Goal: Task Accomplishment & Management: Manage account settings

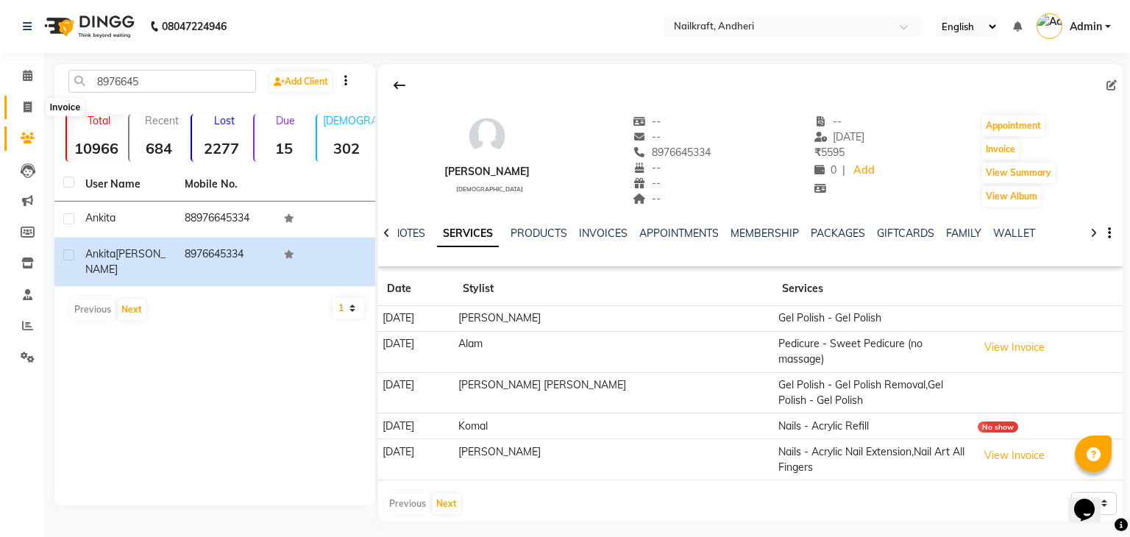
click at [30, 107] on icon at bounding box center [28, 107] width 8 height 11
select select "6081"
select select "service"
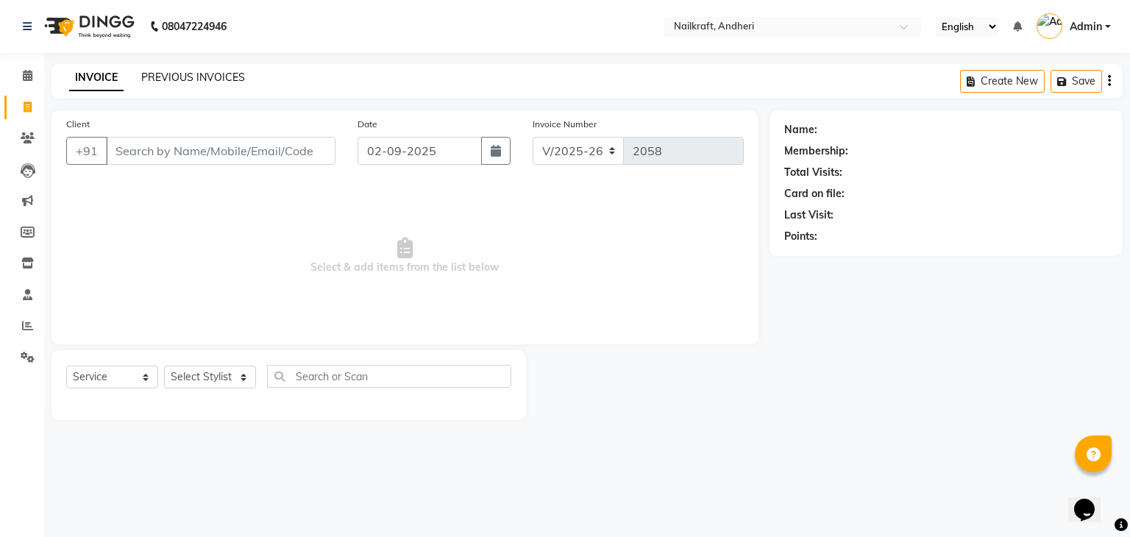
click at [174, 79] on link "PREVIOUS INVOICES" at bounding box center [193, 77] width 104 height 13
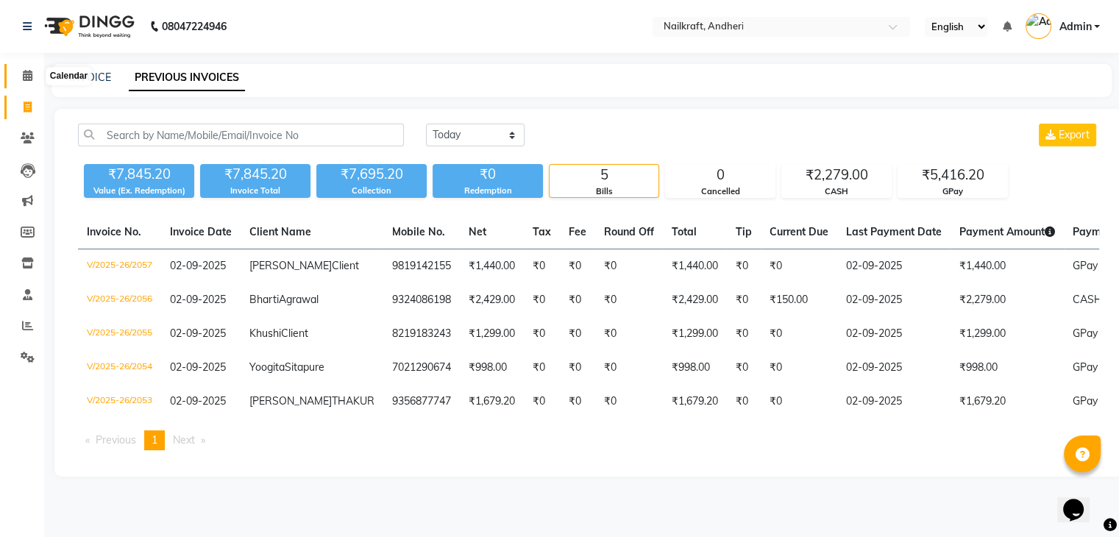
click at [24, 80] on icon at bounding box center [28, 75] width 10 height 11
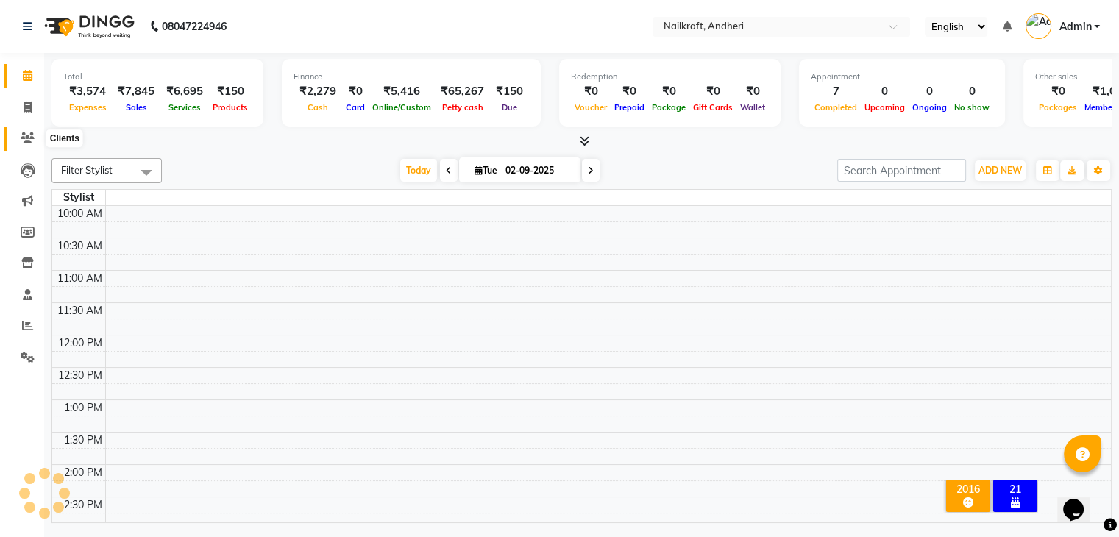
scroll to position [452, 0]
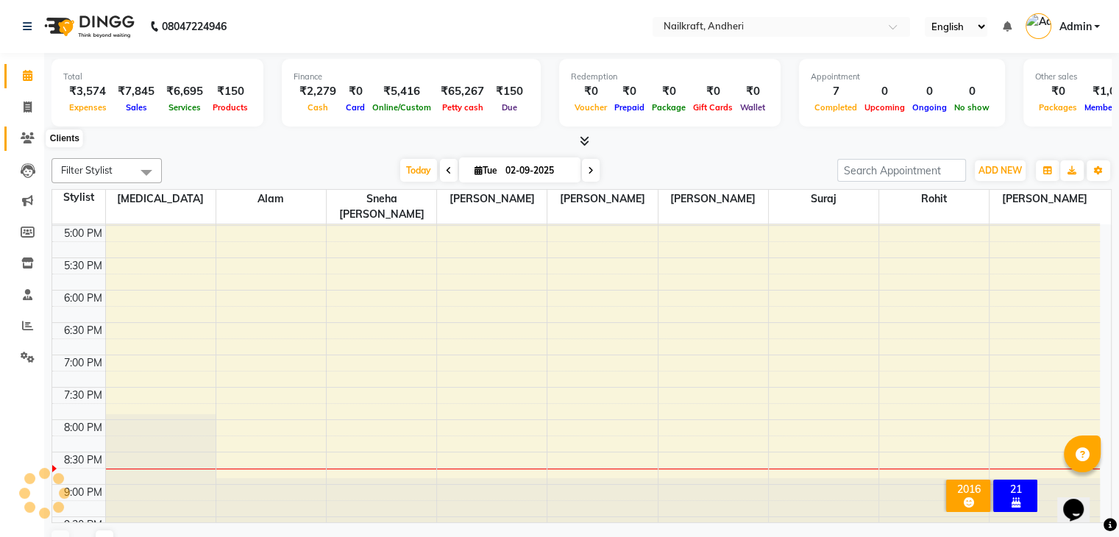
click at [21, 139] on icon at bounding box center [28, 137] width 14 height 11
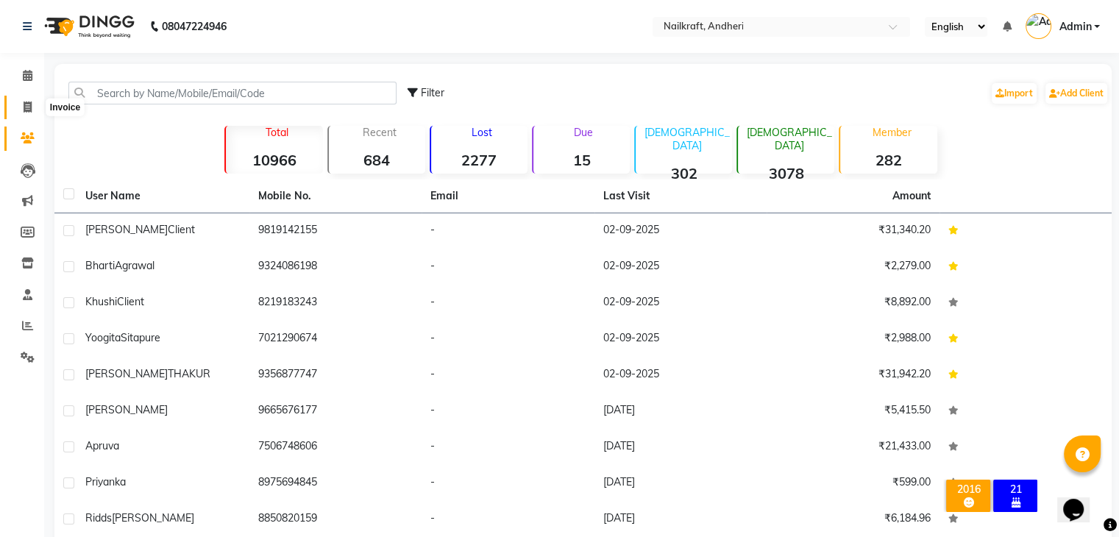
click at [28, 104] on icon at bounding box center [28, 107] width 8 height 11
select select "service"
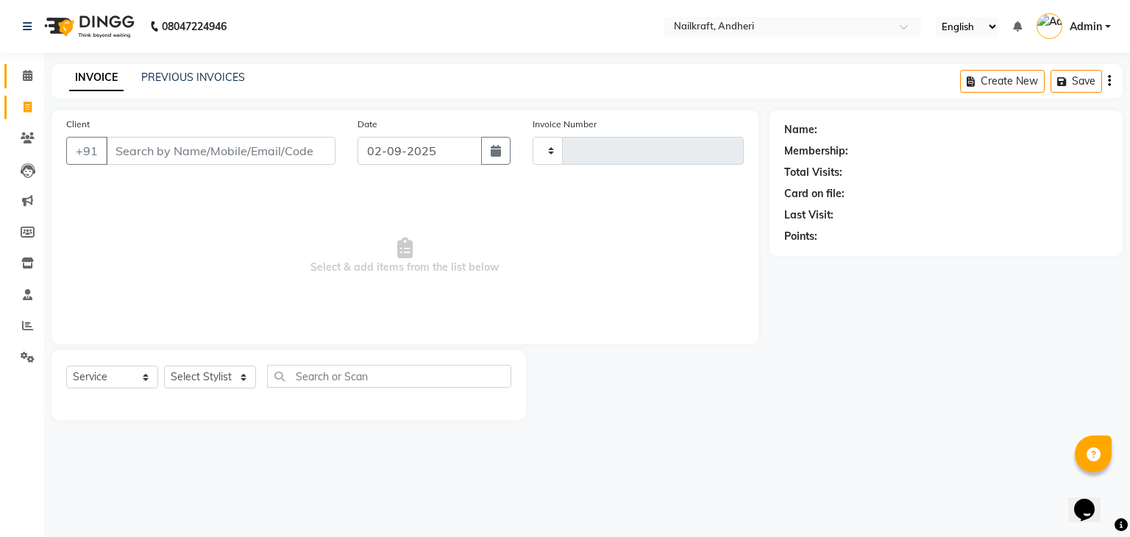
type input "2058"
select select "6081"
click at [26, 79] on icon at bounding box center [28, 75] width 10 height 11
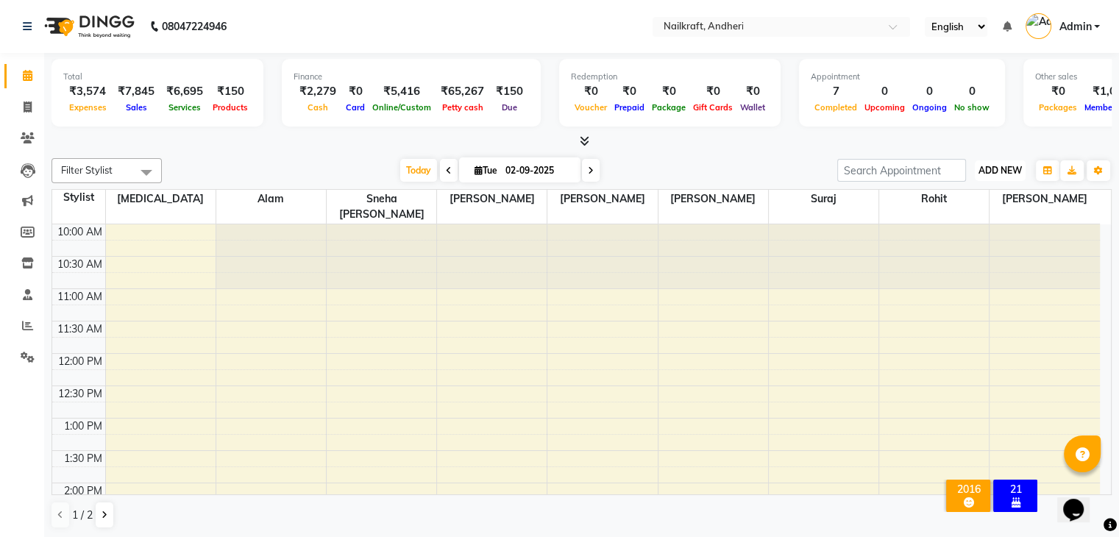
click at [991, 170] on span "ADD NEW" at bounding box center [1000, 170] width 43 height 11
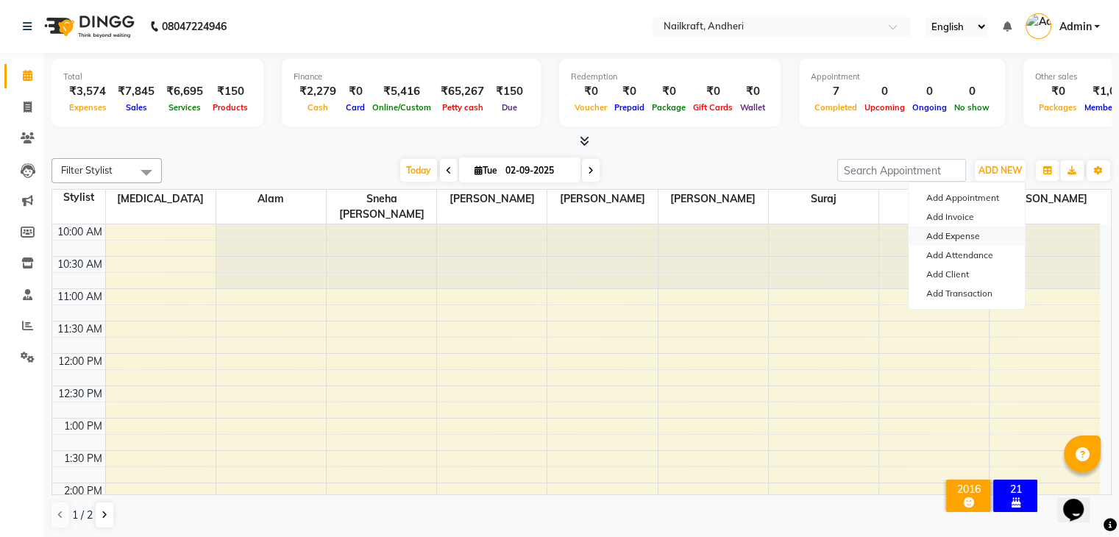
click at [952, 234] on link "Add Expense" at bounding box center [967, 236] width 116 height 19
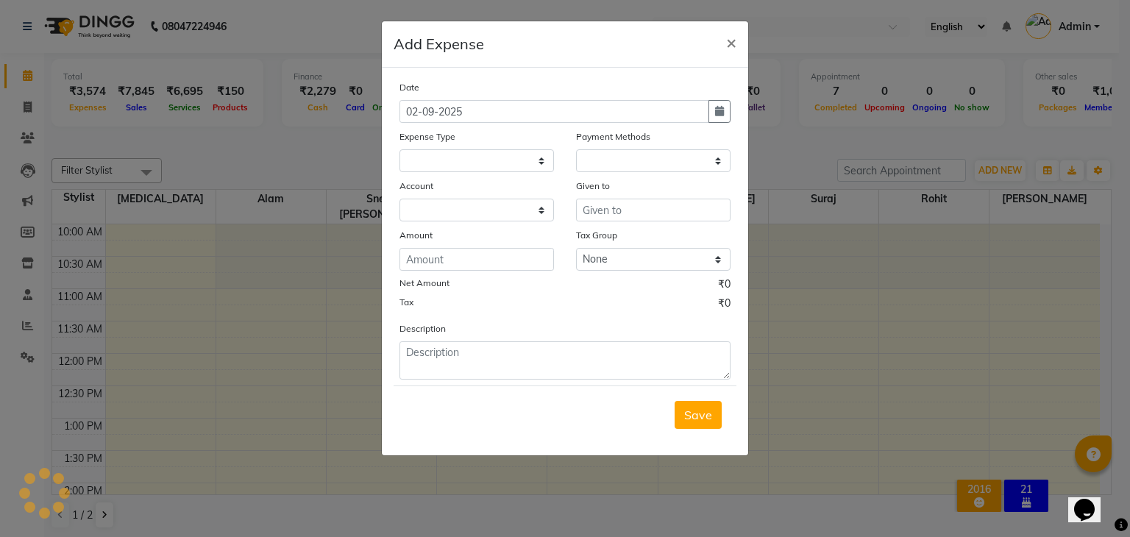
select select
select select "1"
select select "5067"
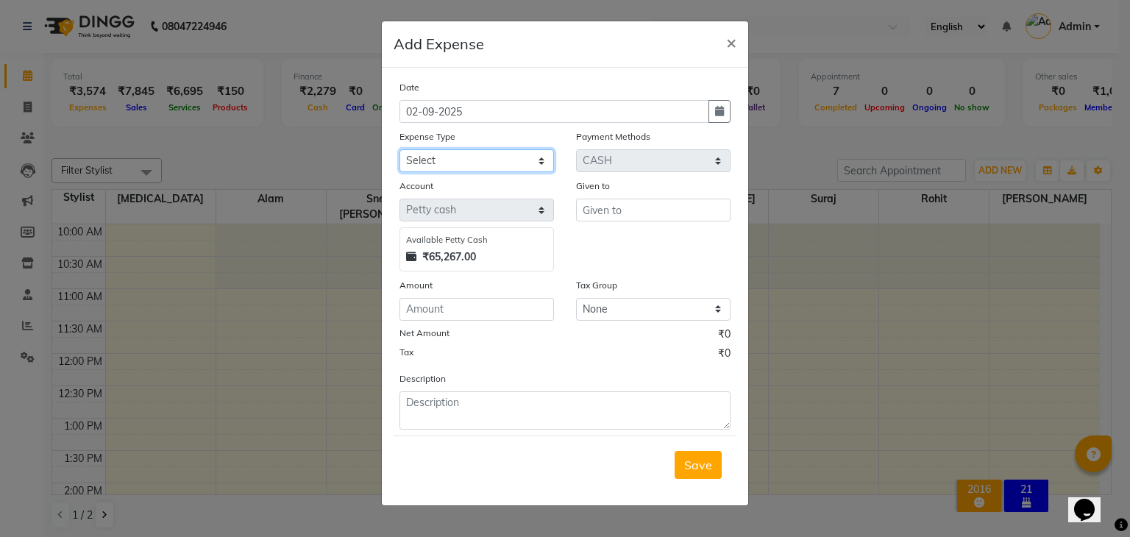
click at [486, 164] on select "Select Advance Salary Bank charges Car maintenance Cash transfer to bank Cash t…" at bounding box center [477, 160] width 155 height 23
select select "15706"
click at [400, 151] on select "Select Advance Salary Bank charges Car maintenance Cash transfer to bank Cash t…" at bounding box center [477, 160] width 155 height 23
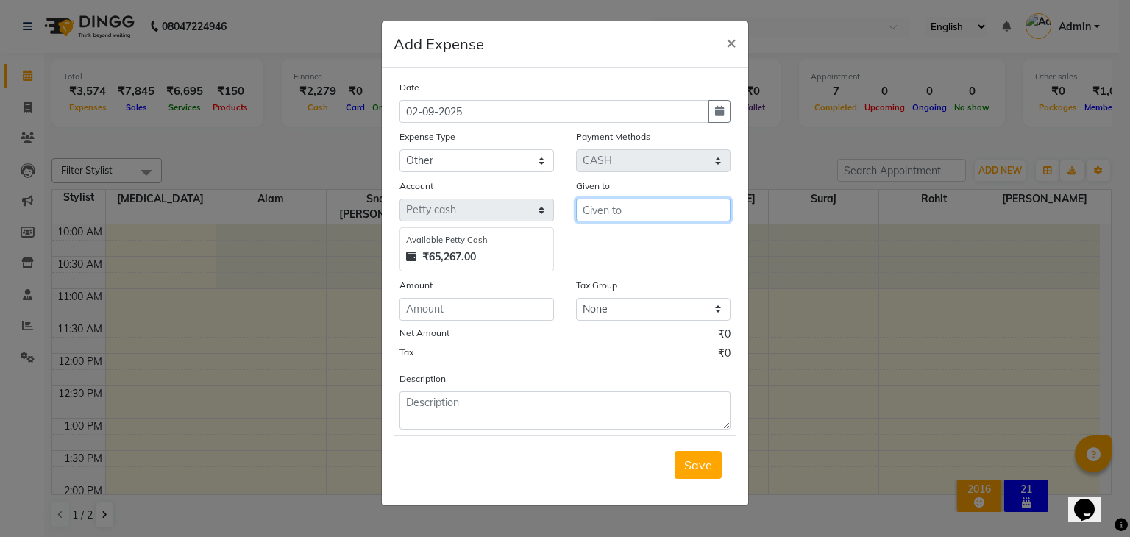
click at [660, 218] on input "text" at bounding box center [653, 210] width 155 height 23
click at [659, 254] on button "Suraj" at bounding box center [635, 242] width 116 height 24
type input "Suraj"
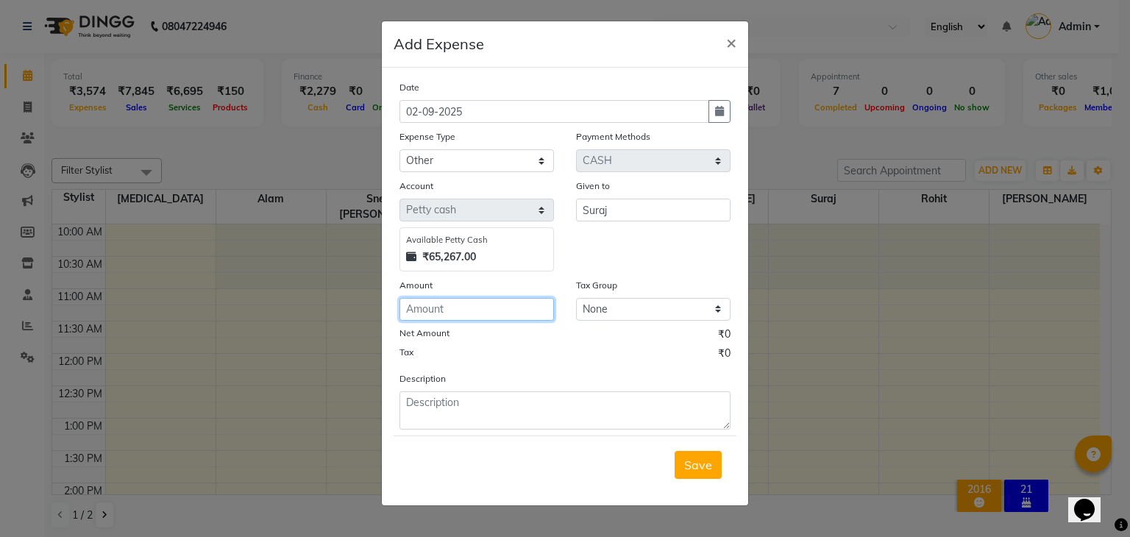
click at [533, 317] on input "number" at bounding box center [477, 309] width 155 height 23
type input "250"
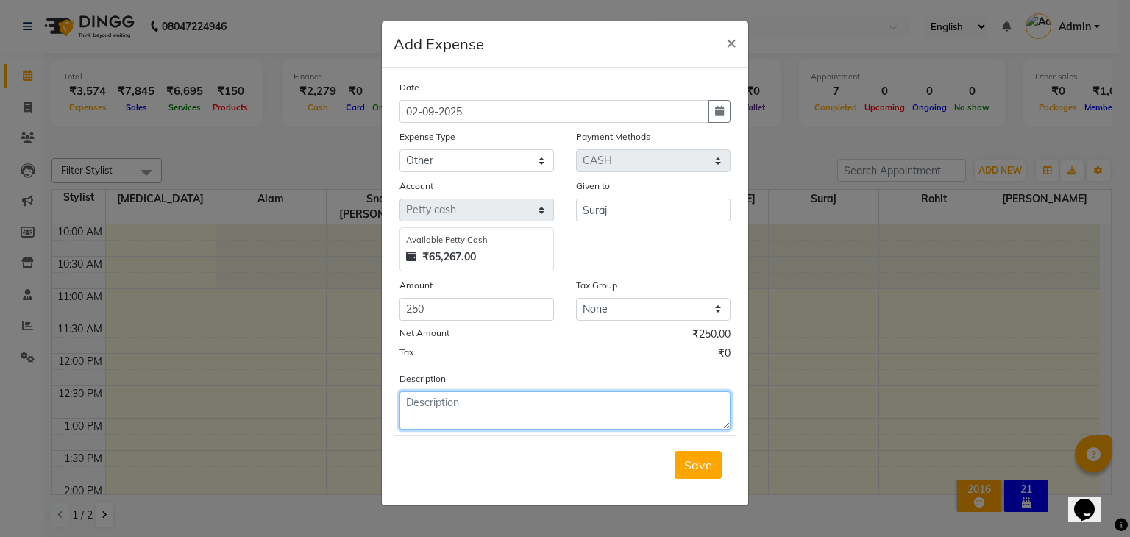
click at [485, 407] on textarea at bounding box center [565, 410] width 331 height 38
drag, startPoint x: 455, startPoint y: 406, endPoint x: 500, endPoint y: 415, distance: 46.5
click at [500, 415] on textarea "Mobile Repring" at bounding box center [565, 410] width 331 height 38
type textarea "Mobile Repairing 250"
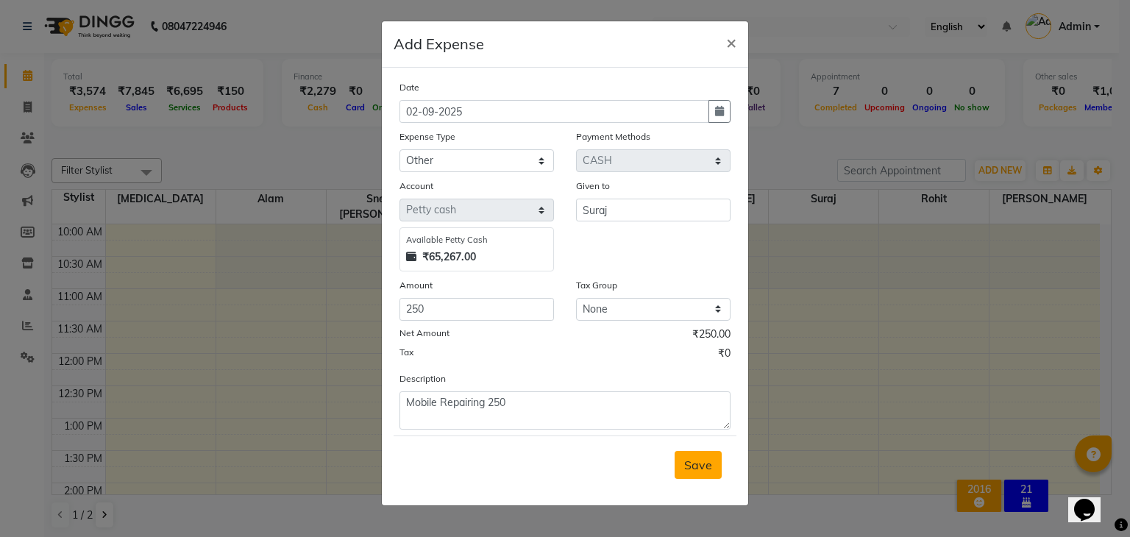
click at [718, 461] on button "Save" at bounding box center [698, 465] width 47 height 28
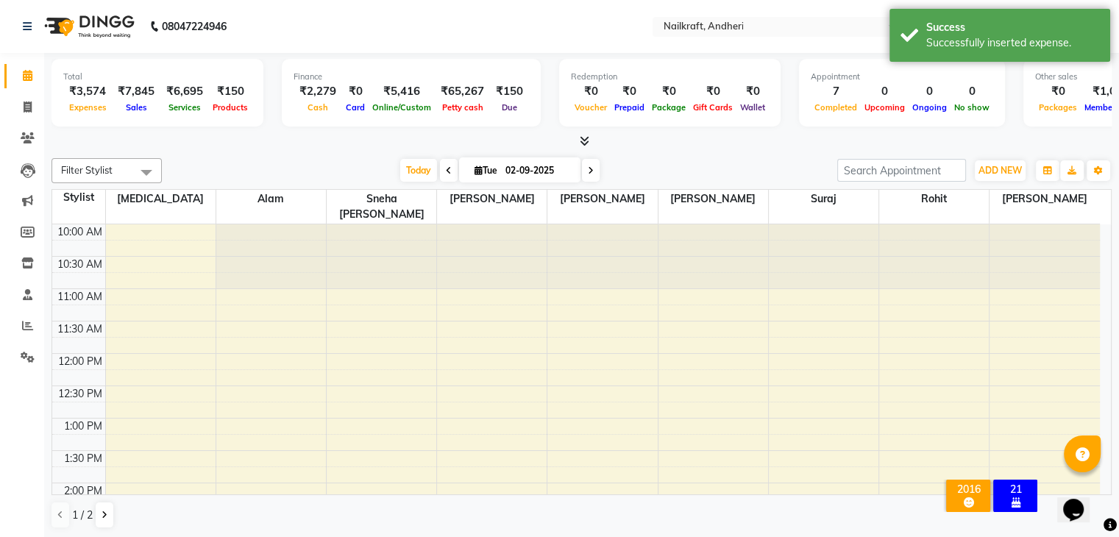
click at [325, 157] on div "Filter Stylist Select All [PERSON_NAME] [PERSON_NAME] [MEDICAL_DATA] [PERSON_NA…" at bounding box center [582, 343] width 1060 height 383
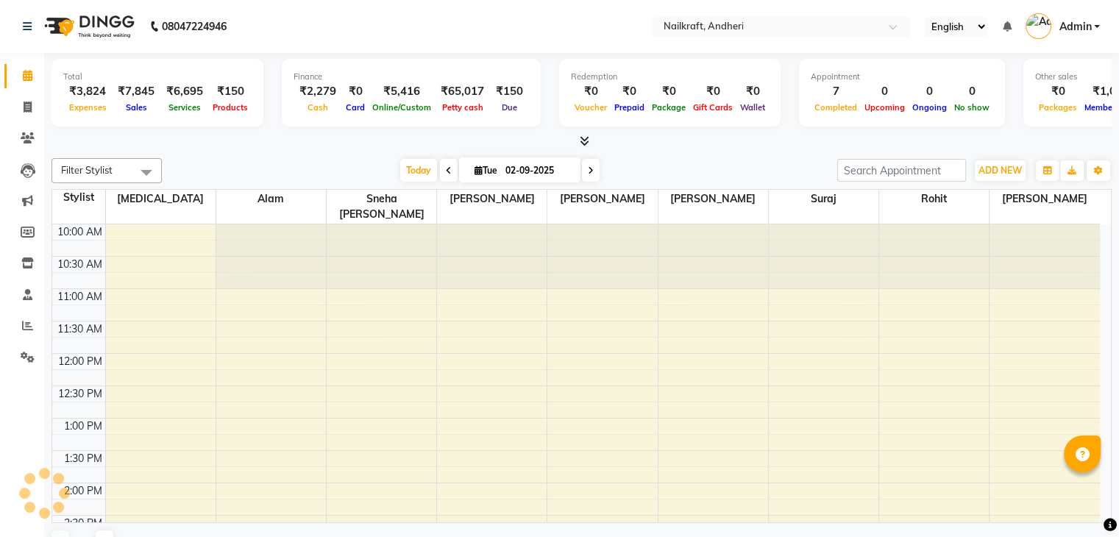
select select "en"
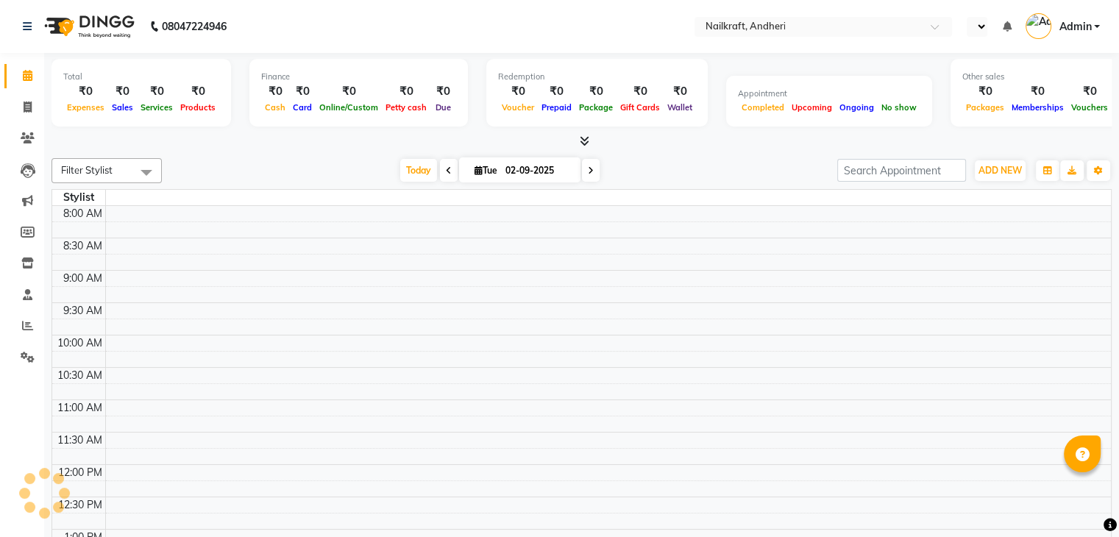
select select "en"
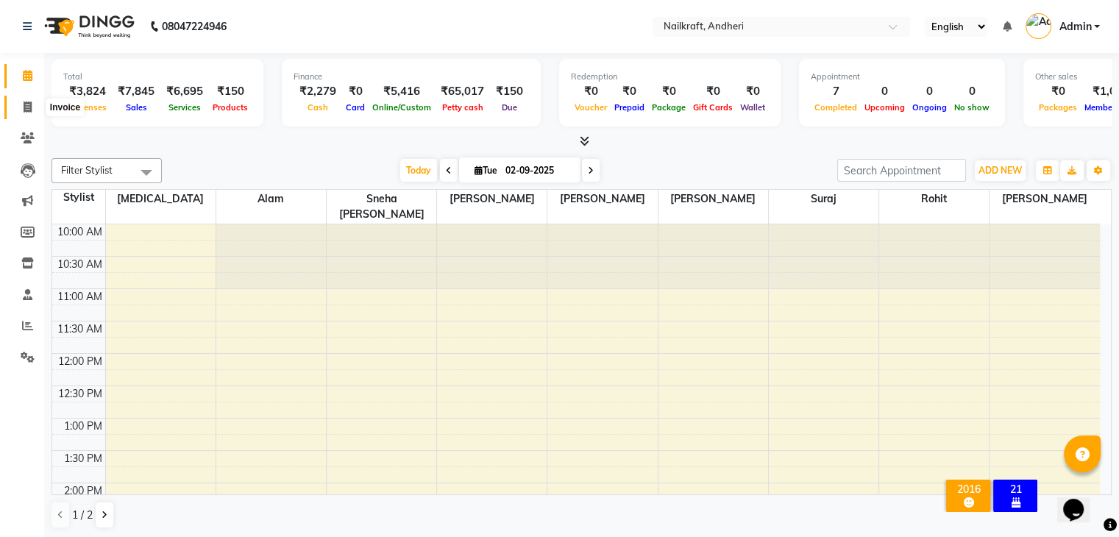
click at [26, 107] on icon at bounding box center [28, 107] width 8 height 11
select select "service"
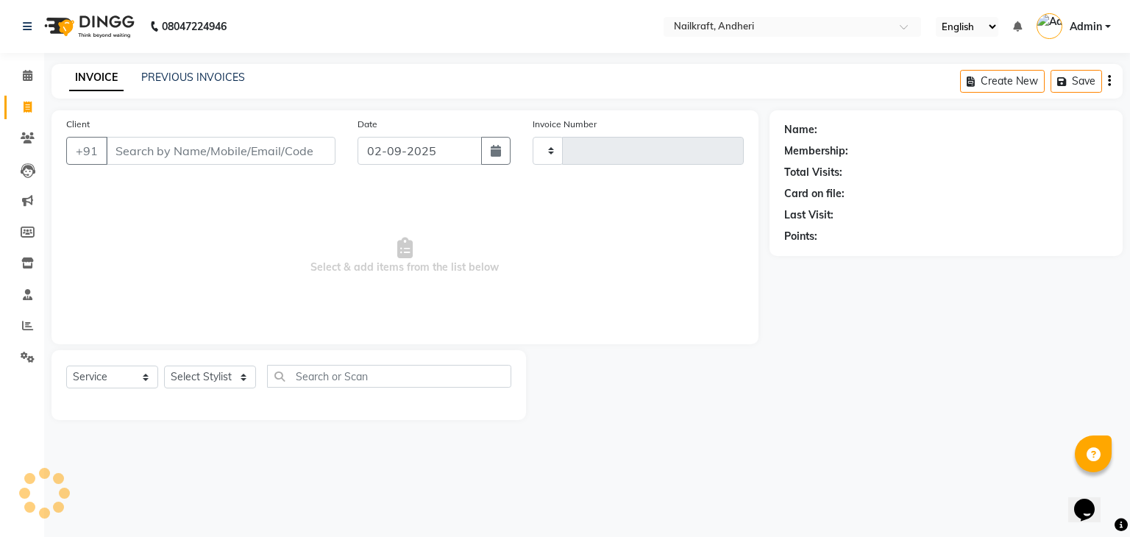
type input "2058"
select select "6081"
click at [167, 148] on input "Client" at bounding box center [221, 151] width 230 height 28
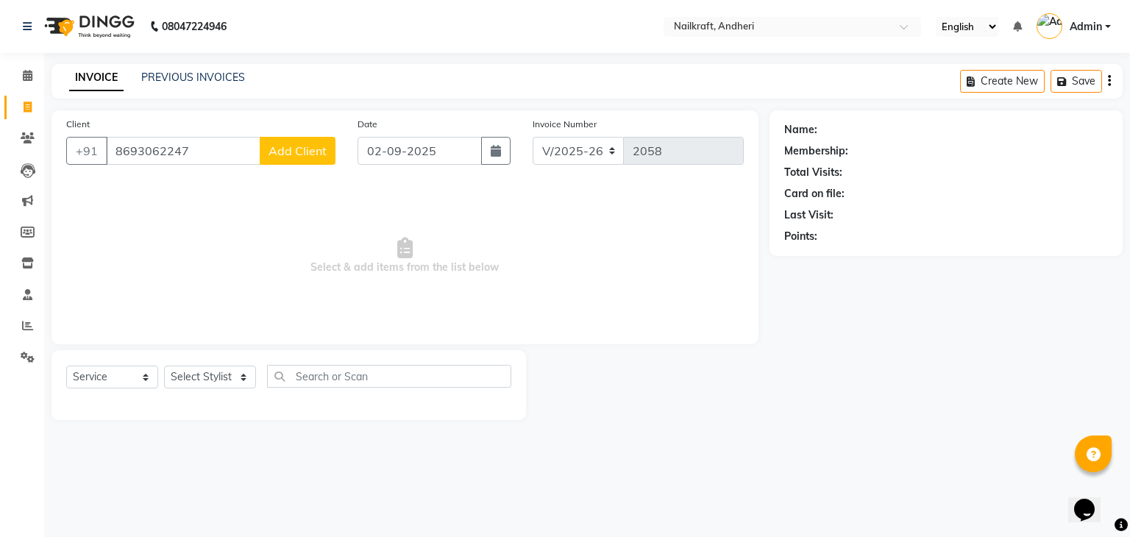
type input "8693062247"
click at [316, 153] on span "Add Client" at bounding box center [298, 150] width 58 height 15
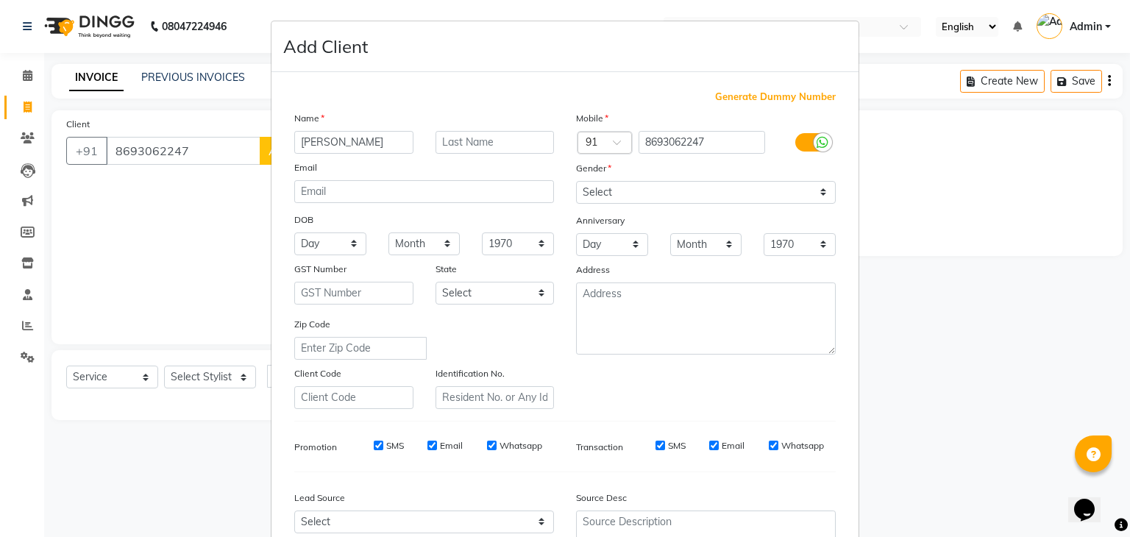
type input "Prajkta"
click at [616, 202] on select "Select Male Female Other Prefer Not To Say" at bounding box center [706, 192] width 260 height 23
select select "female"
click at [576, 182] on select "Select Male Female Other Prefer Not To Say" at bounding box center [706, 192] width 260 height 23
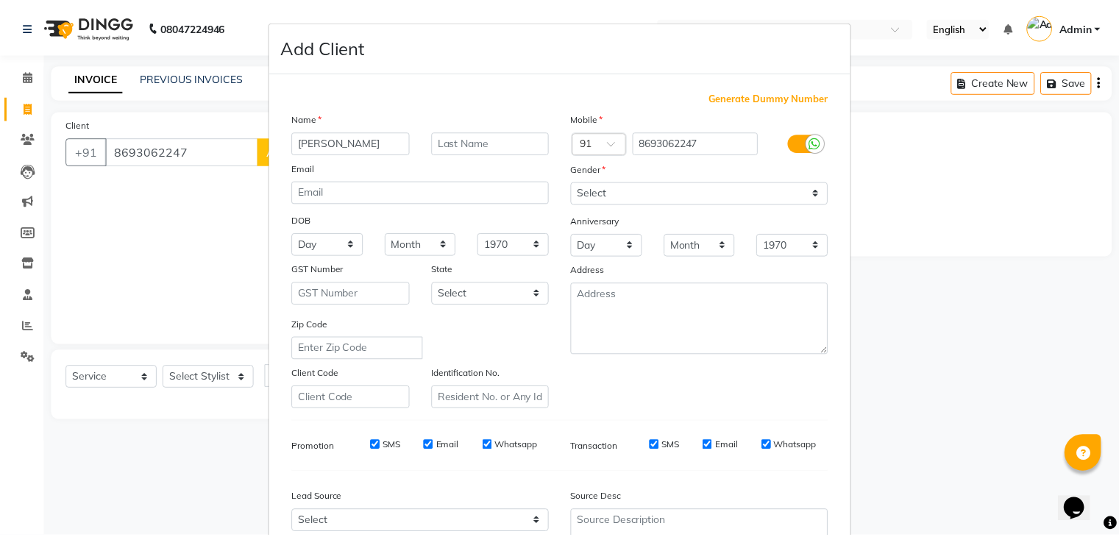
scroll to position [149, 0]
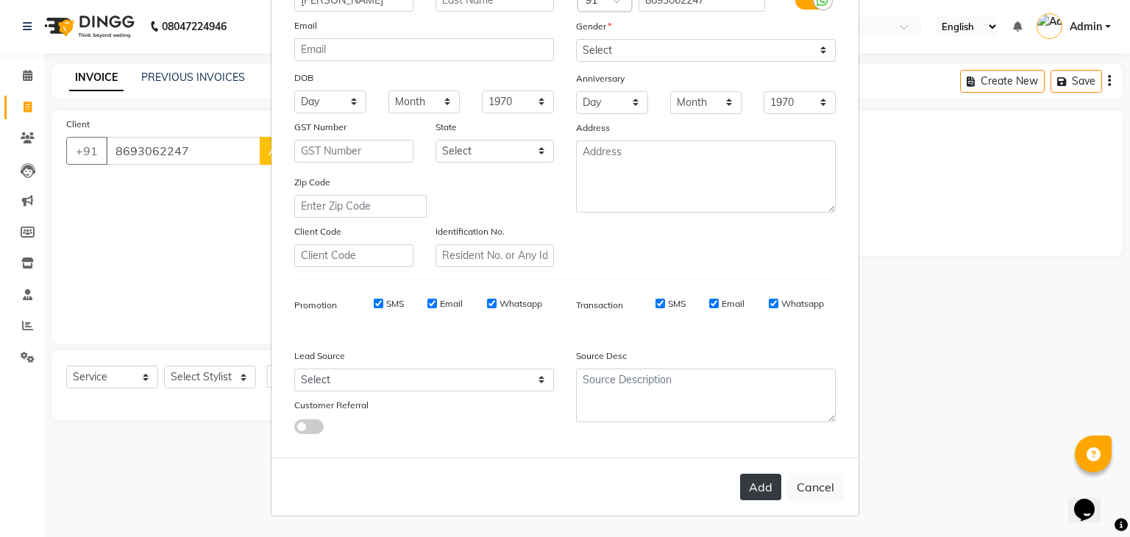
click at [762, 497] on button "Add" at bounding box center [760, 487] width 41 height 26
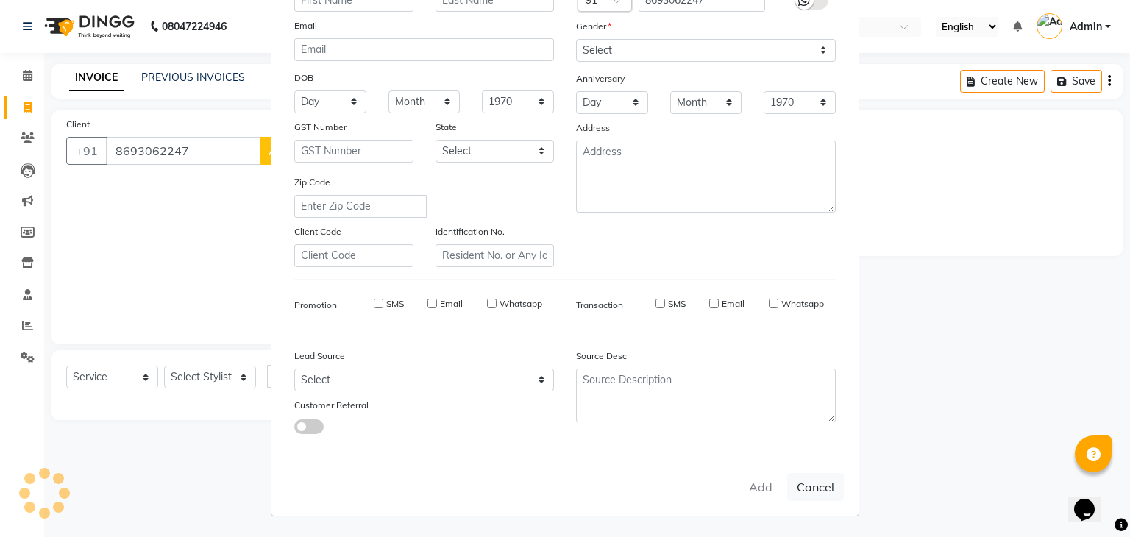
select select
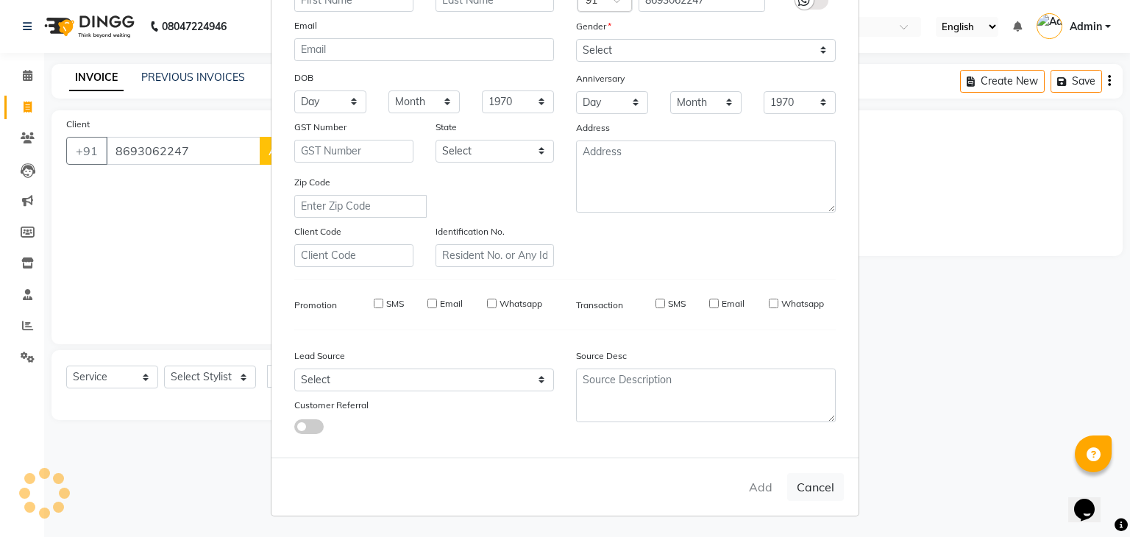
select select
checkbox input "false"
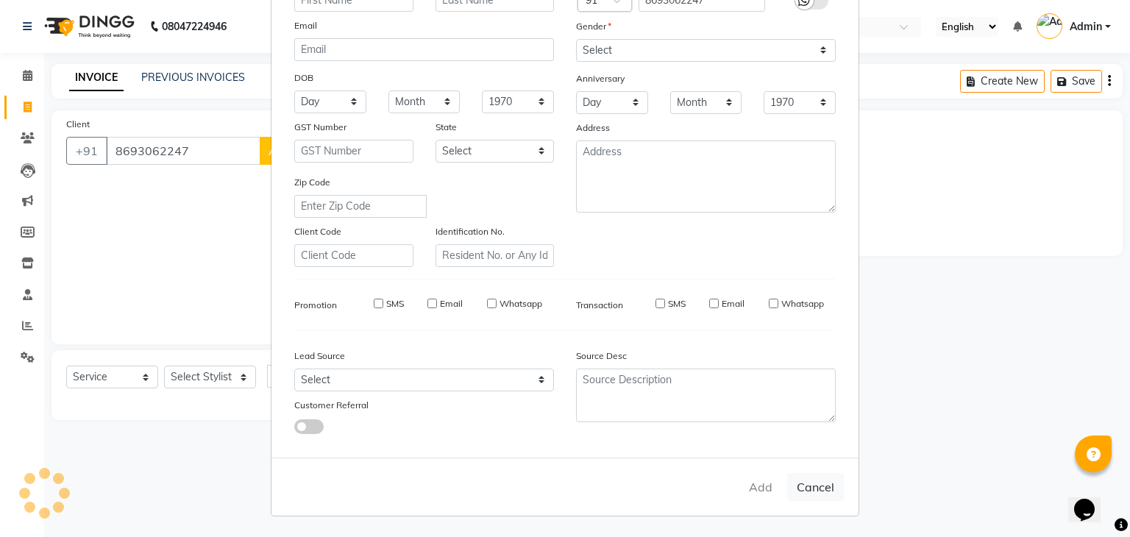
checkbox input "false"
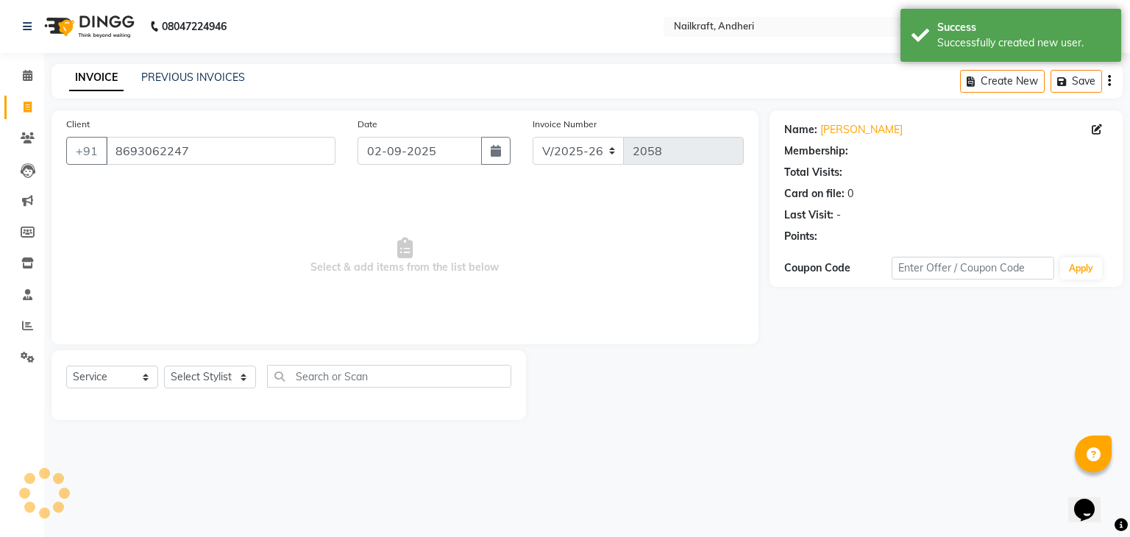
select select "1: Object"
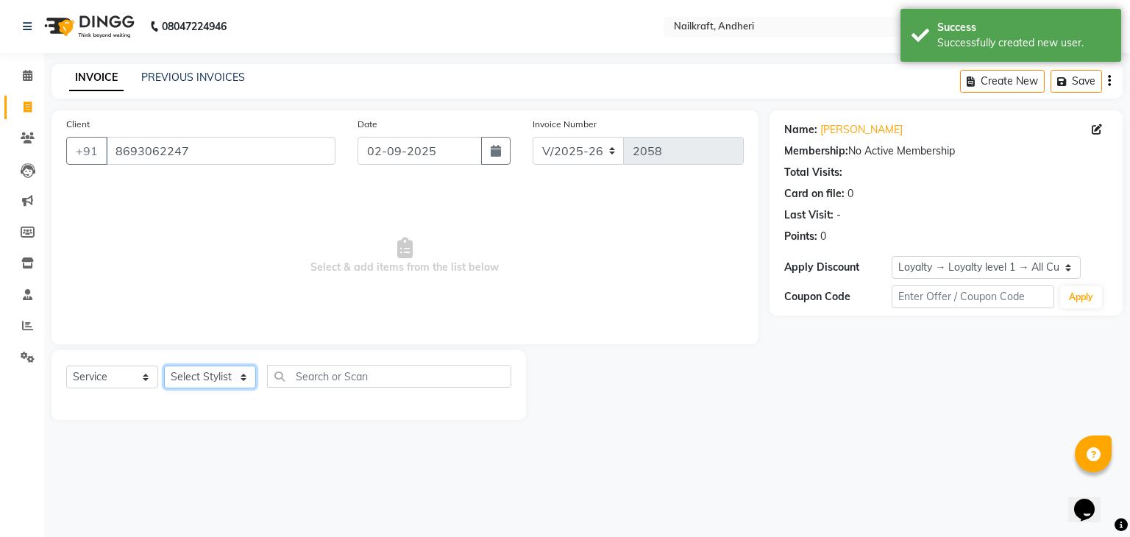
click at [200, 371] on select "Select Stylist Alam Deepali Deepu Chatry NailKraft Nikita Rita Rohit Sharukh Sn…" at bounding box center [210, 377] width 92 height 23
select select "76535"
click at [164, 366] on select "Select Stylist Alam Deepali Deepu Chatry NailKraft Nikita Rita Rohit Sharukh Sn…" at bounding box center [210, 377] width 92 height 23
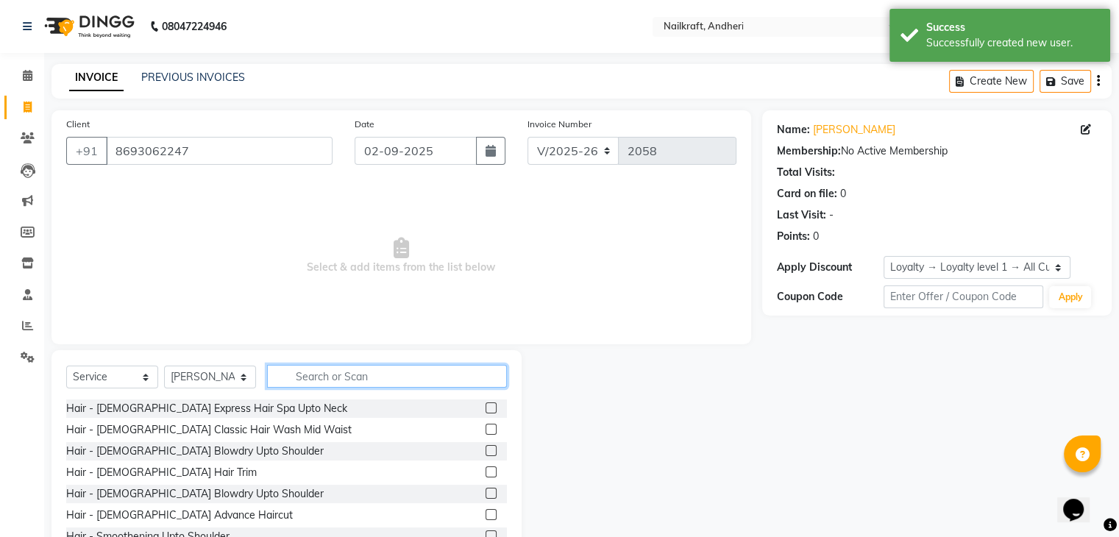
click at [403, 378] on input "text" at bounding box center [387, 376] width 240 height 23
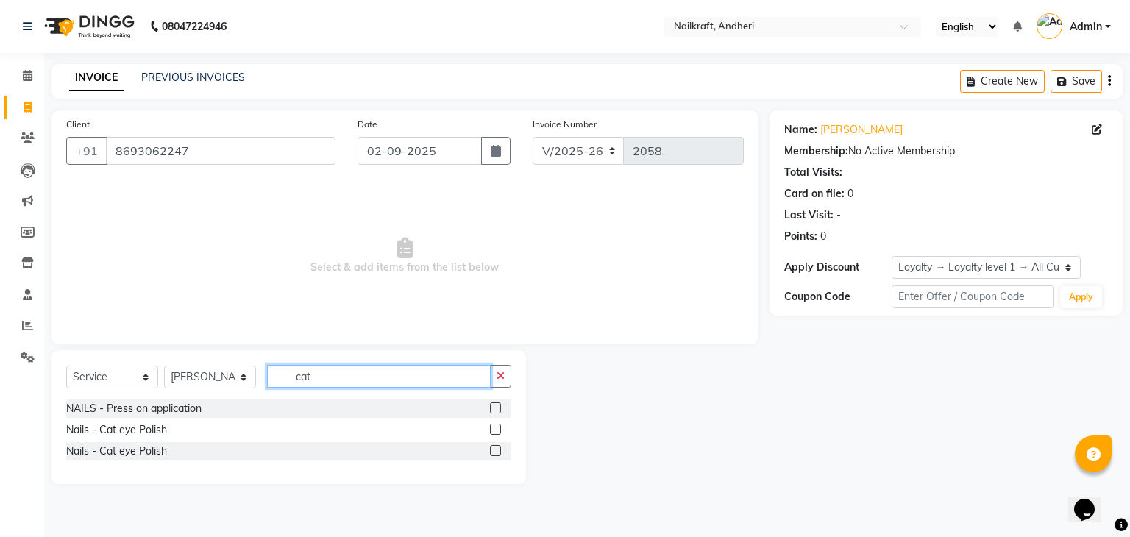
type input "cat"
click at [502, 405] on div at bounding box center [500, 409] width 21 height 18
click at [500, 407] on label at bounding box center [495, 408] width 11 height 11
click at [500, 407] on input "checkbox" at bounding box center [495, 409] width 10 height 10
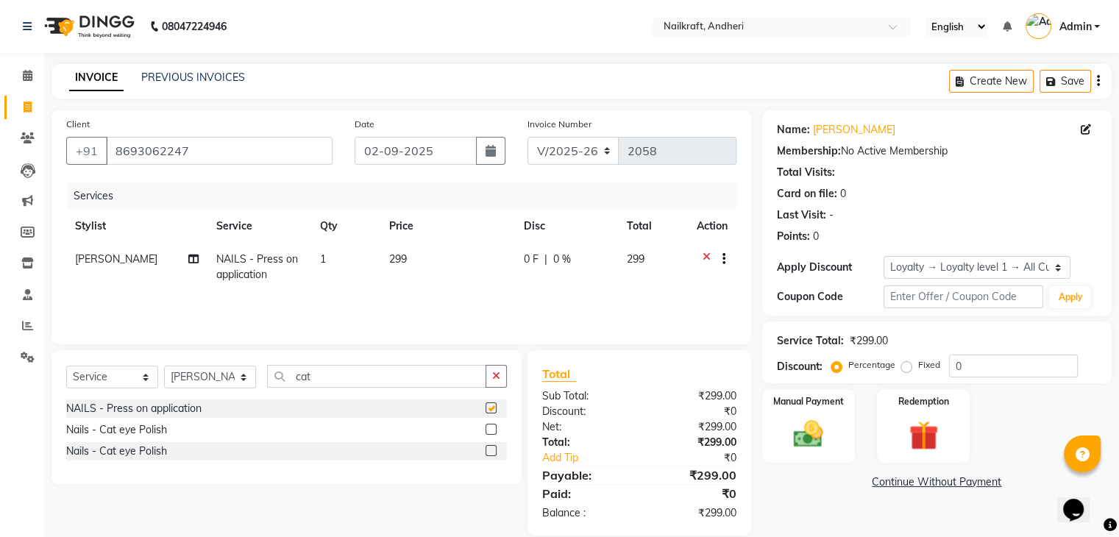
checkbox input "false"
click at [431, 247] on td "299" at bounding box center [447, 267] width 135 height 49
select select "76535"
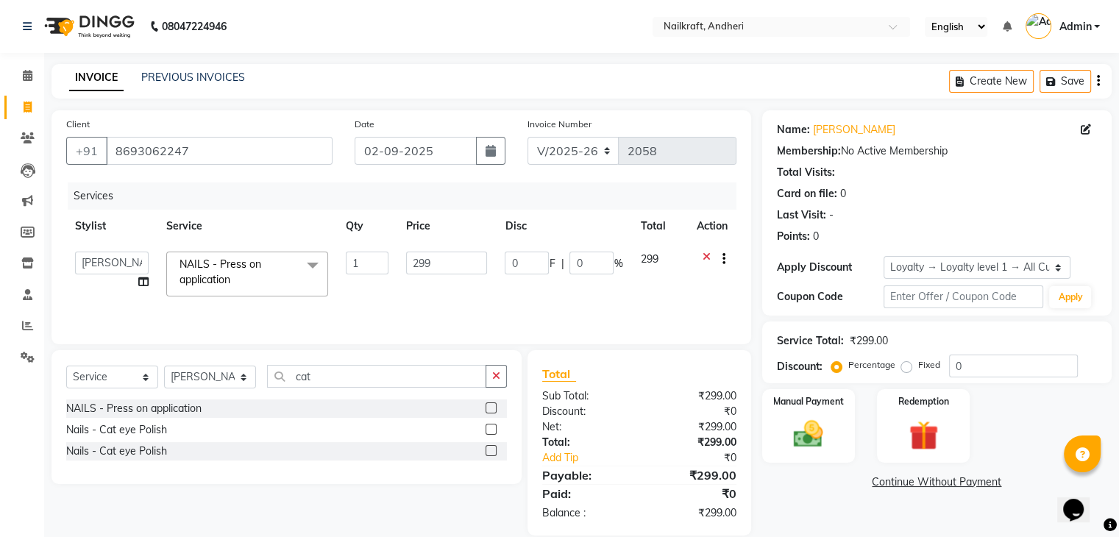
click at [431, 247] on td "299" at bounding box center [446, 274] width 99 height 63
click at [436, 266] on input "299" at bounding box center [446, 263] width 81 height 23
type input "2"
type input "799"
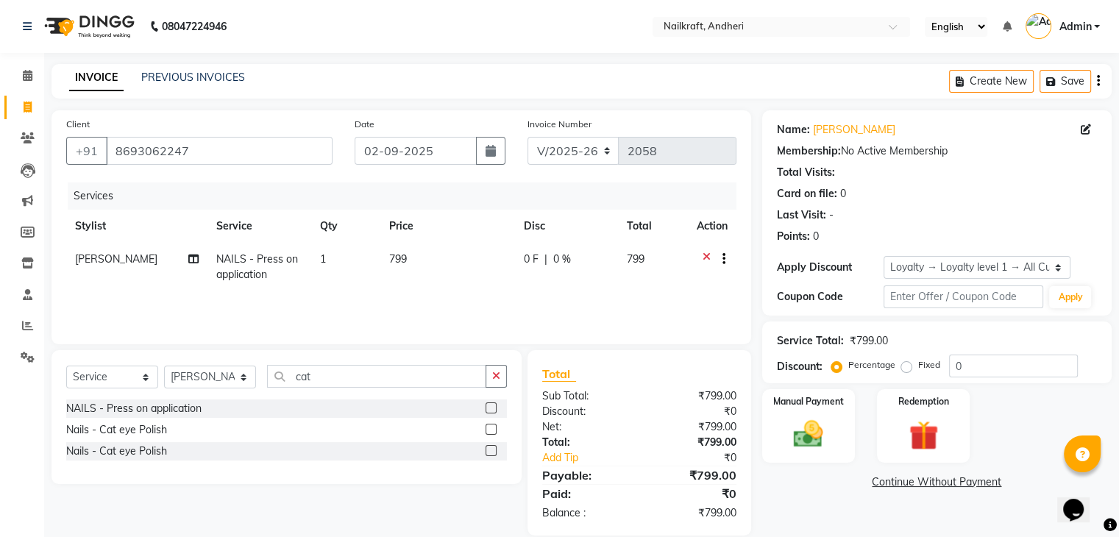
click at [833, 509] on div "Name: Prajkta Membership: No Active Membership Total Visits: Card on file: 0 La…" at bounding box center [942, 322] width 361 height 425
click at [815, 440] on img at bounding box center [808, 434] width 49 height 35
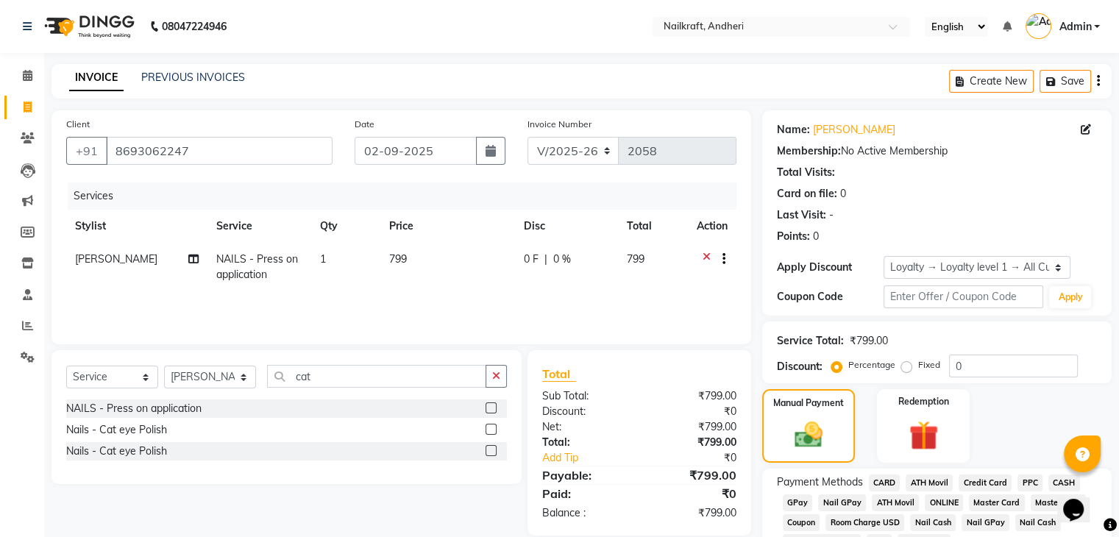
click at [793, 502] on span "GPay" at bounding box center [798, 503] width 30 height 17
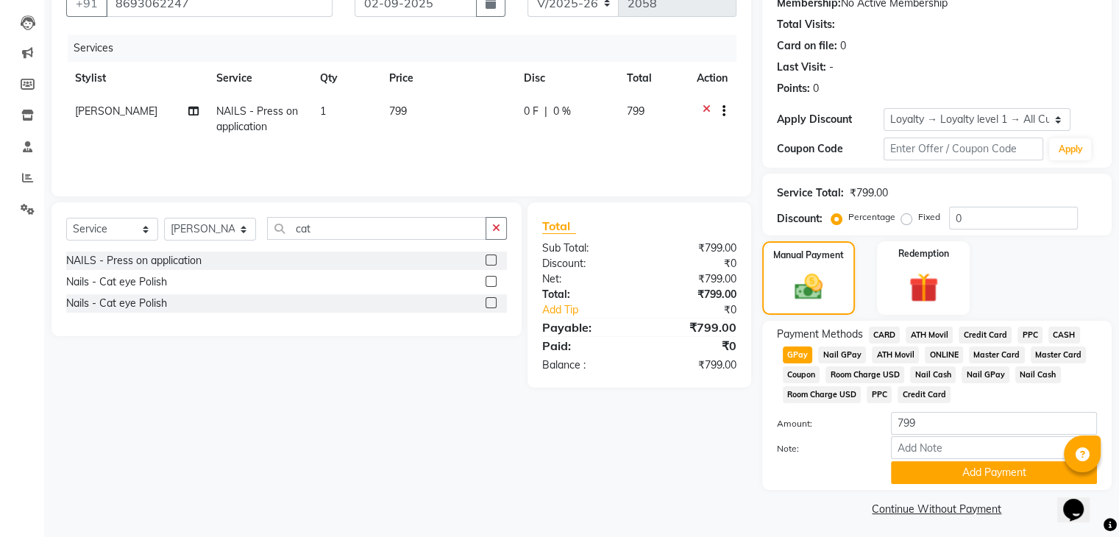
scroll to position [156, 0]
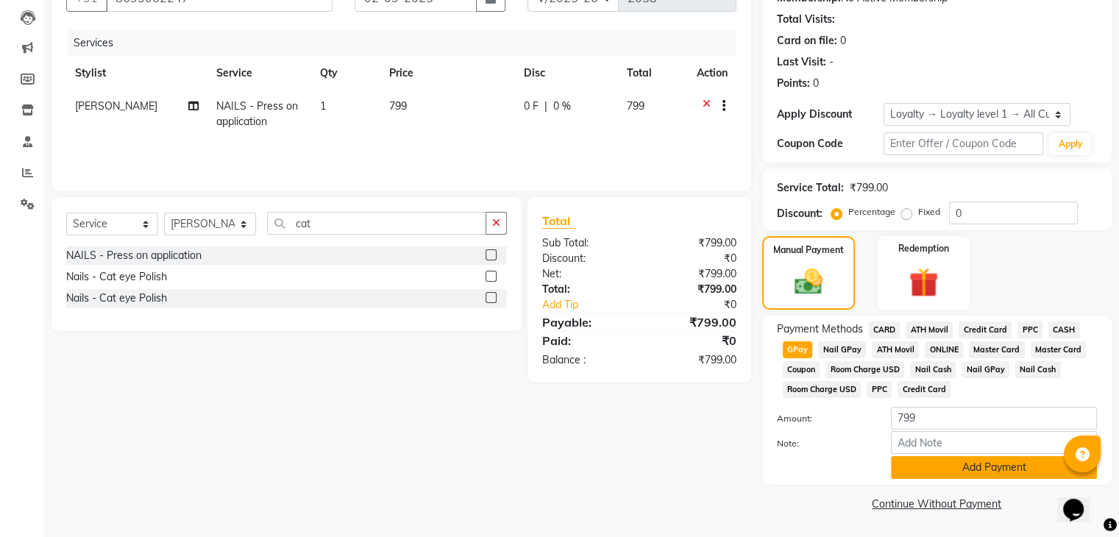
click at [1033, 463] on button "Add Payment" at bounding box center [994, 467] width 206 height 23
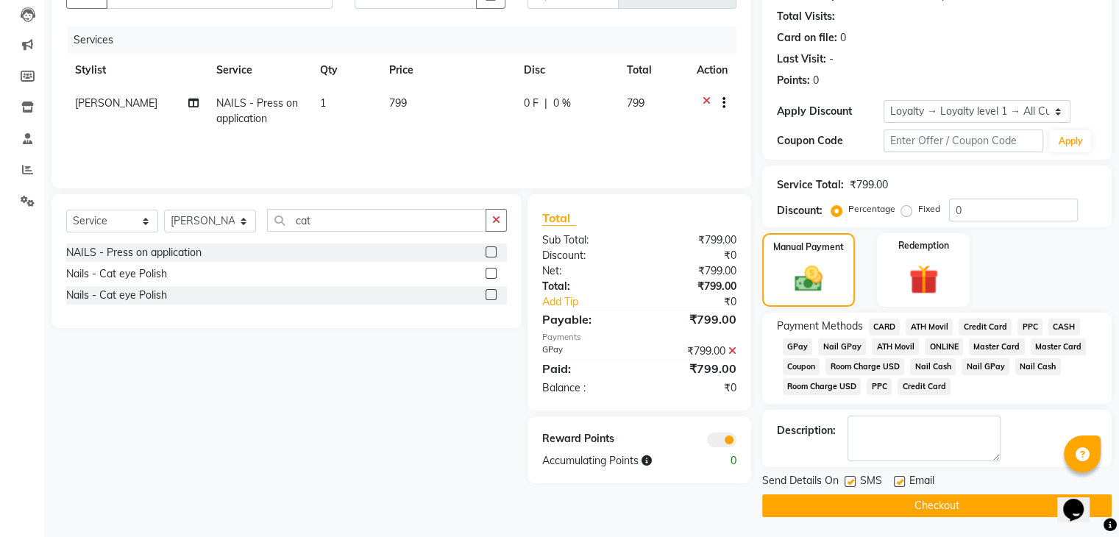
click at [912, 510] on button "Checkout" at bounding box center [937, 506] width 350 height 23
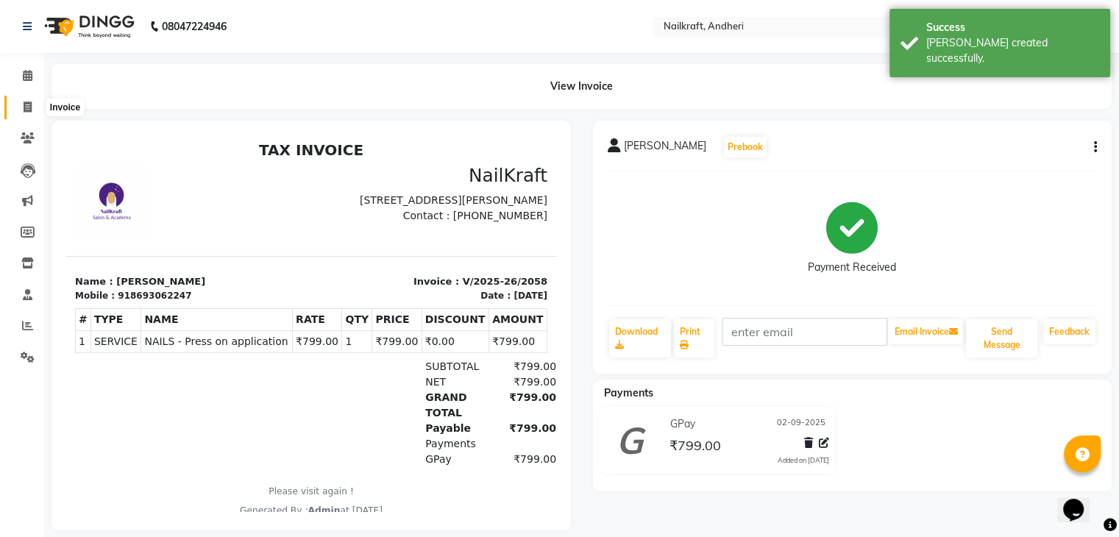
click at [28, 102] on icon at bounding box center [28, 107] width 8 height 11
select select "6081"
select select "service"
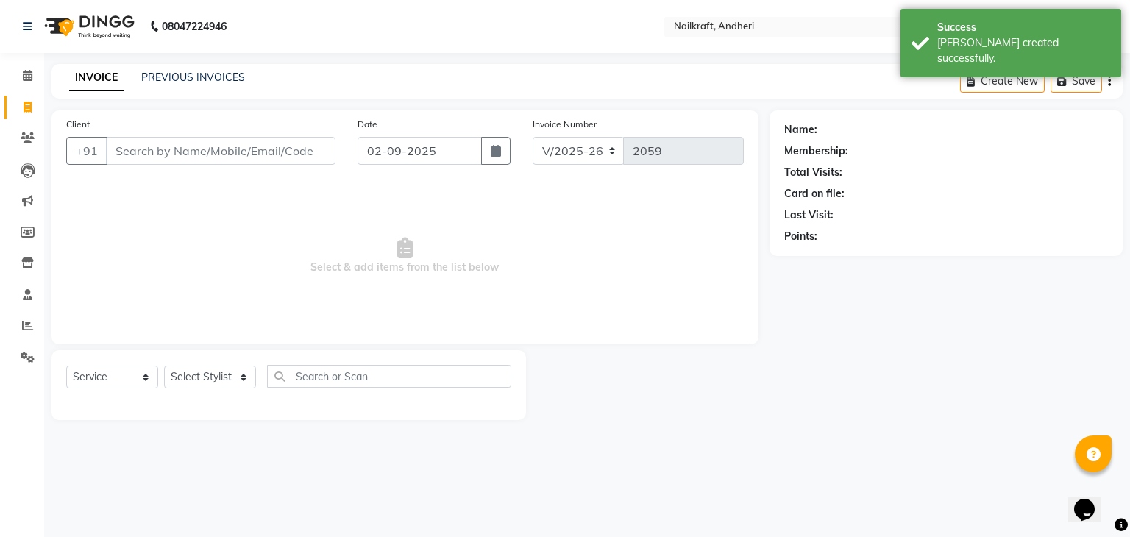
click at [135, 156] on input "Client" at bounding box center [221, 151] width 230 height 28
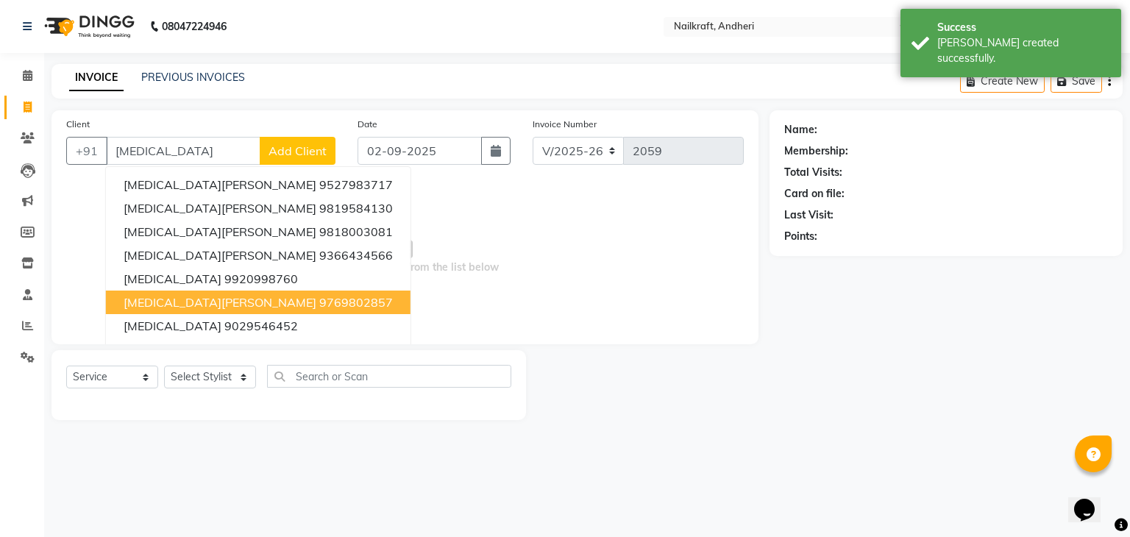
click at [193, 303] on button "Nikita Mistry 9769802857" at bounding box center [258, 303] width 305 height 24
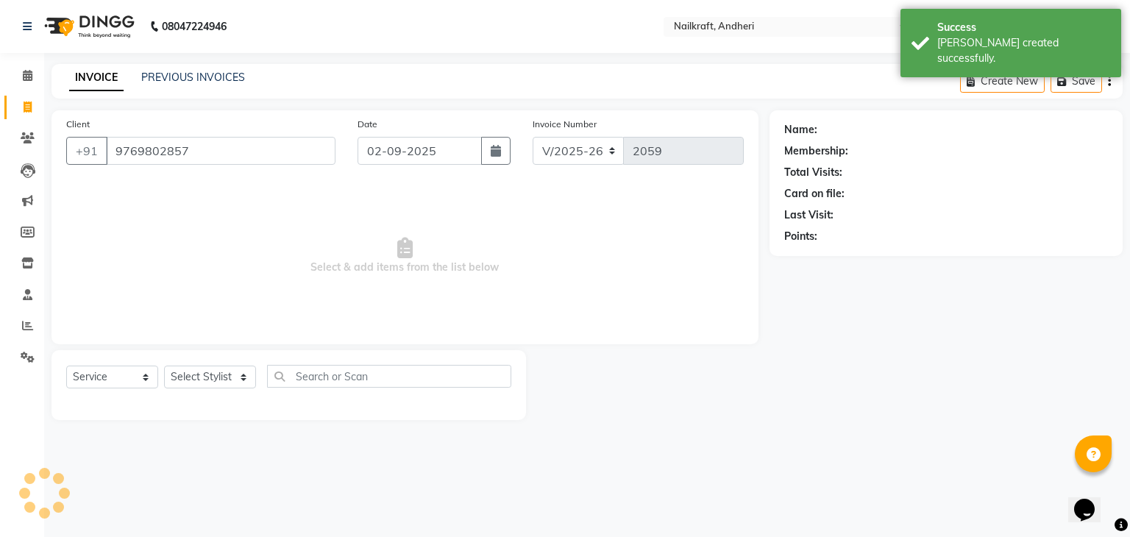
type input "9769802857"
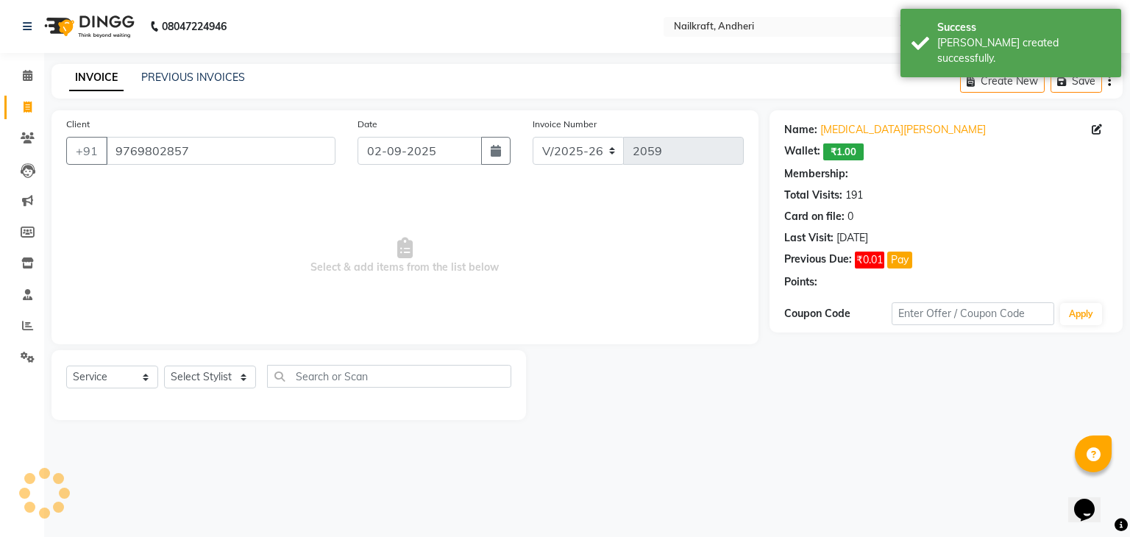
select select "2: Object"
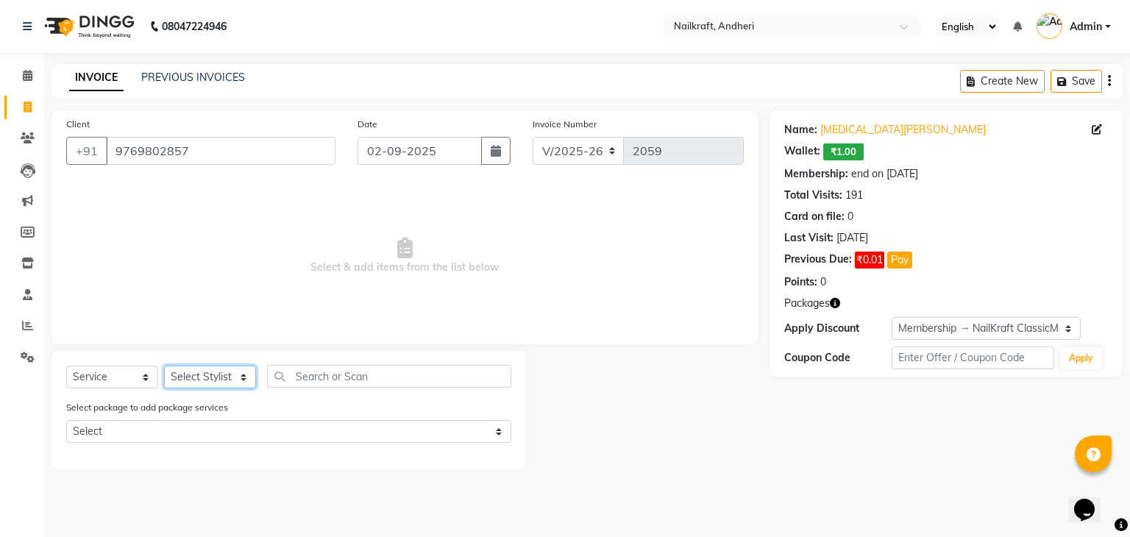
click at [227, 378] on select "Select Stylist Alam Deepali Deepu Chatry NailKraft Nikita Rita Rohit Sharukh Sn…" at bounding box center [210, 377] width 92 height 23
select select "88727"
click at [164, 366] on select "Select Stylist Alam Deepali Deepu Chatry NailKraft Nikita Rita Rohit Sharukh Sn…" at bounding box center [210, 377] width 92 height 23
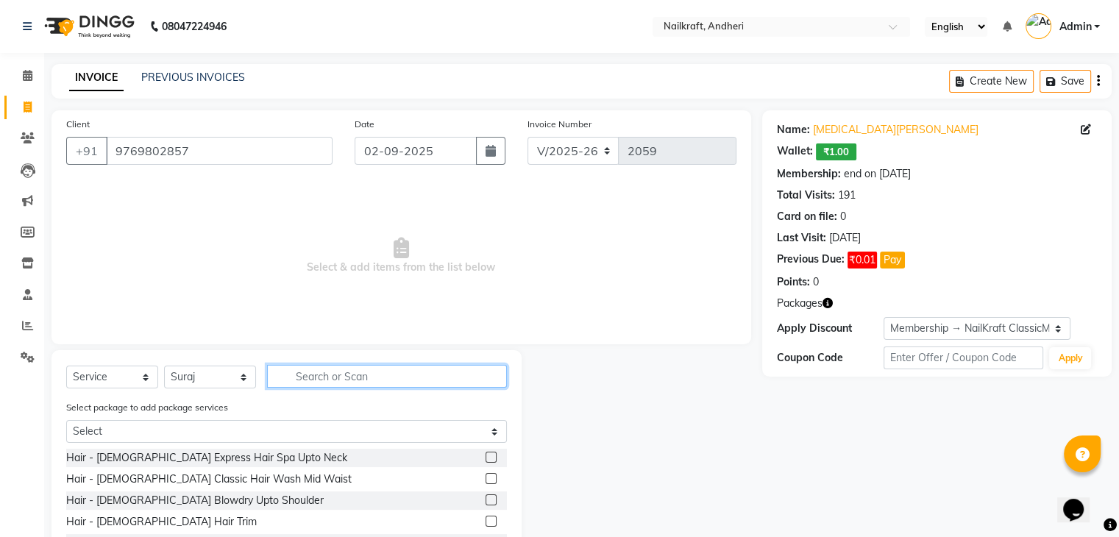
click at [356, 377] on input "text" at bounding box center [387, 376] width 240 height 23
type input "hair cut"
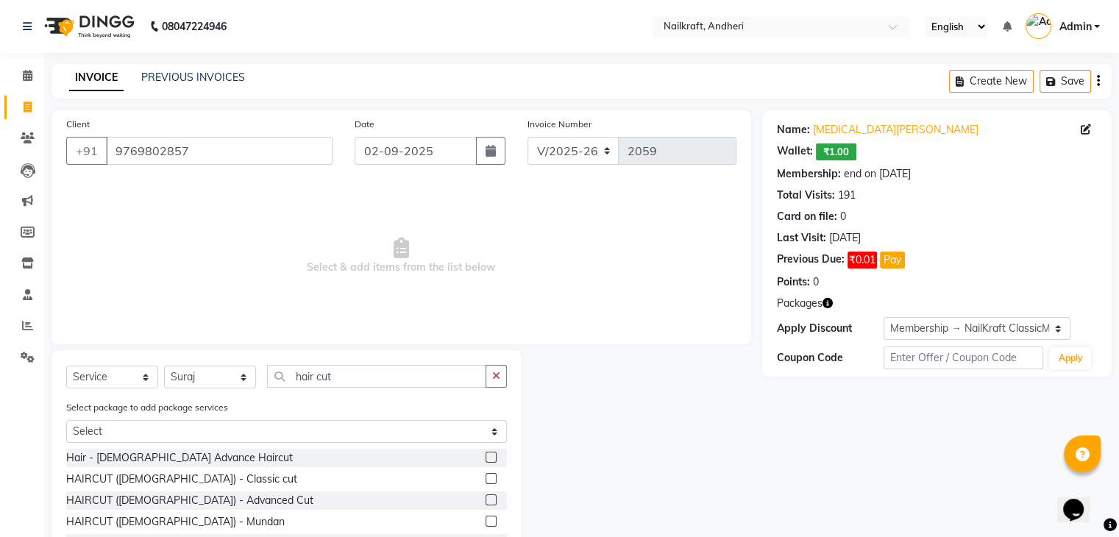
click at [486, 480] on label at bounding box center [491, 478] width 11 height 11
click at [486, 480] on input "checkbox" at bounding box center [491, 480] width 10 height 10
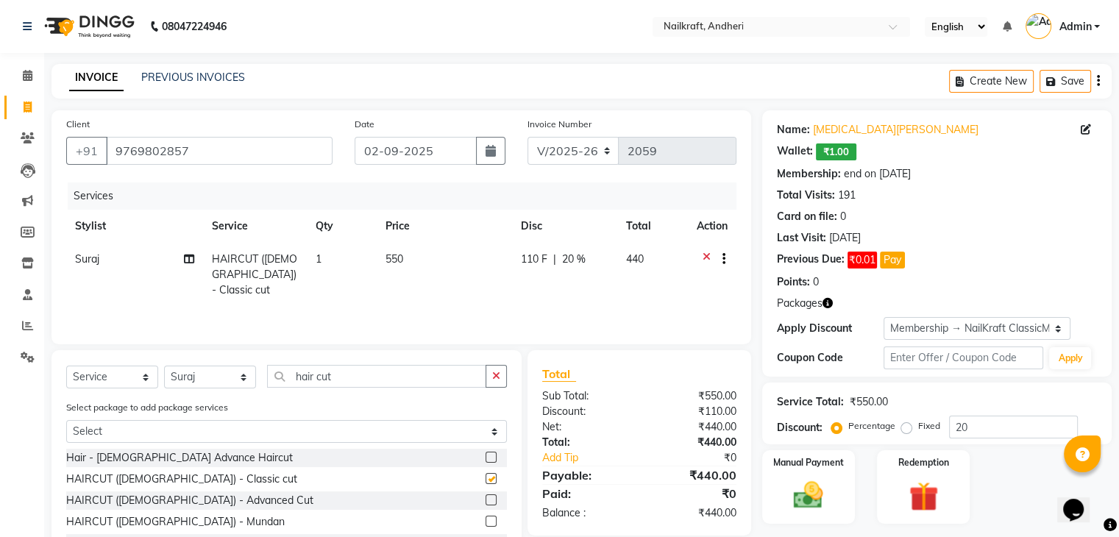
checkbox input "false"
click at [983, 433] on input "20" at bounding box center [1013, 427] width 129 height 23
type input "2"
click at [983, 433] on input "number" at bounding box center [1013, 427] width 129 height 23
click at [809, 489] on img at bounding box center [808, 495] width 49 height 35
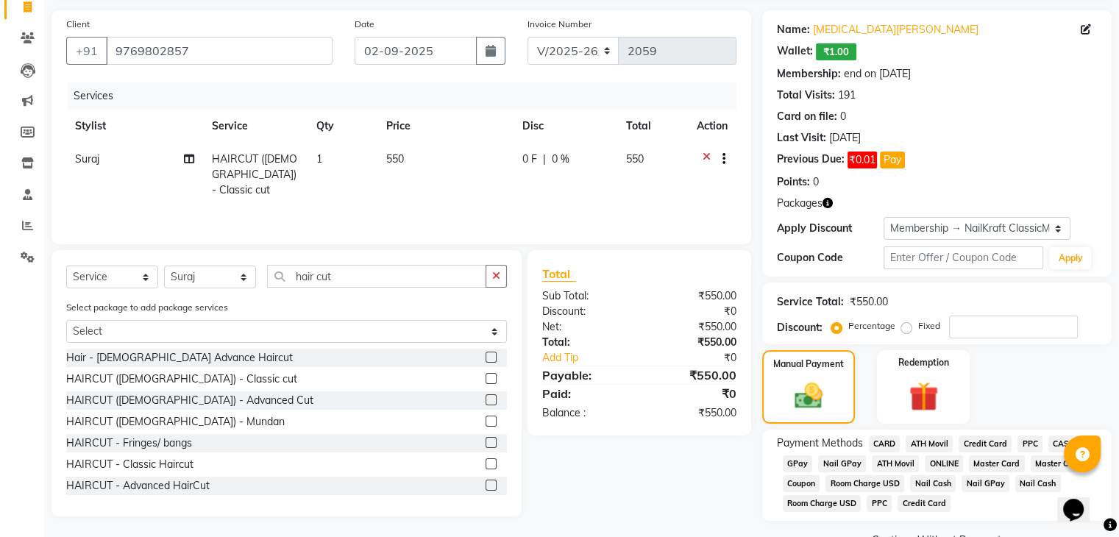
scroll to position [102, 0]
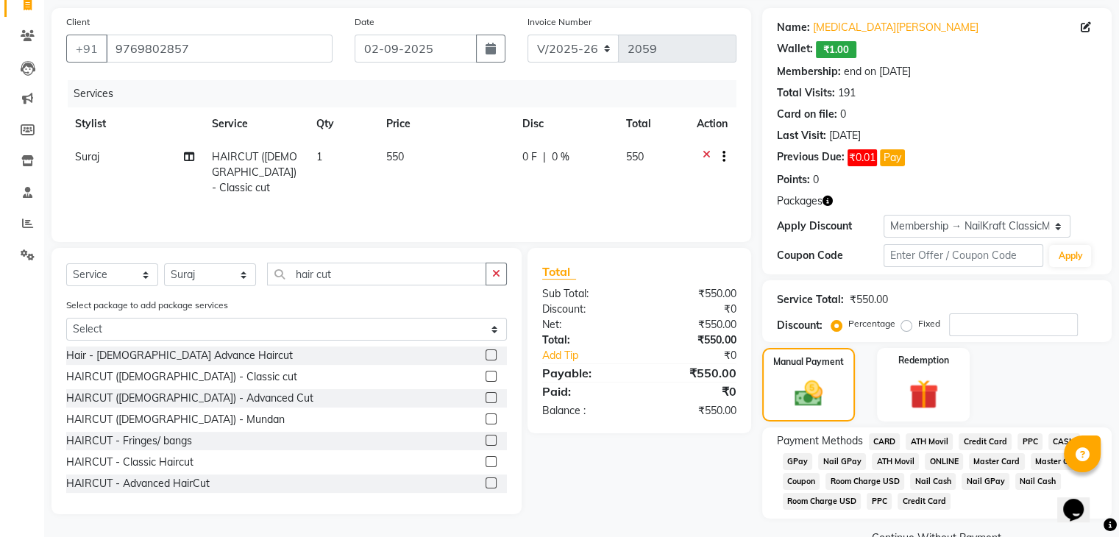
click at [1060, 442] on span "CASH" at bounding box center [1065, 441] width 32 height 17
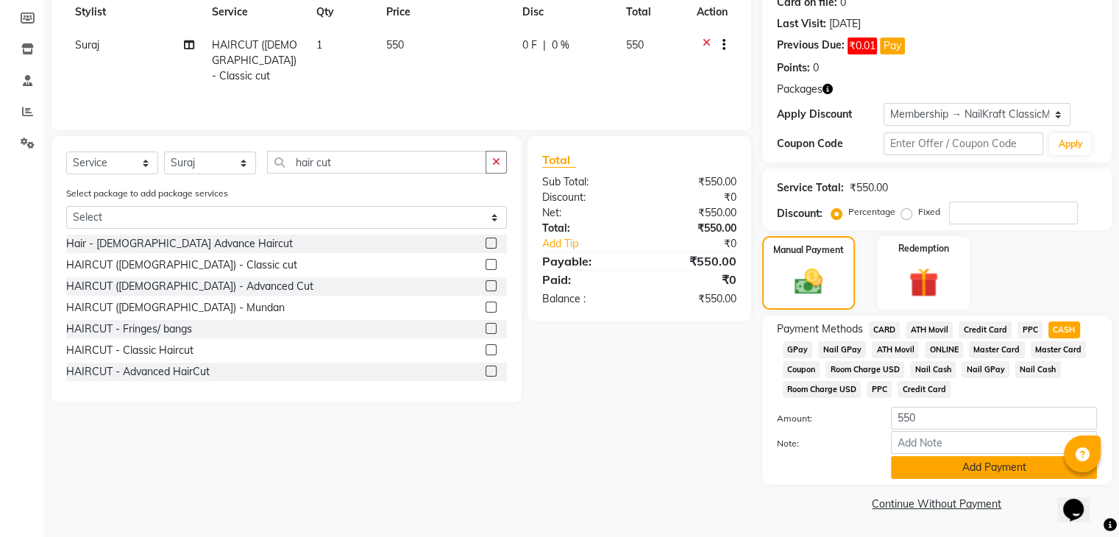
click at [1042, 472] on button "Add Payment" at bounding box center [994, 467] width 206 height 23
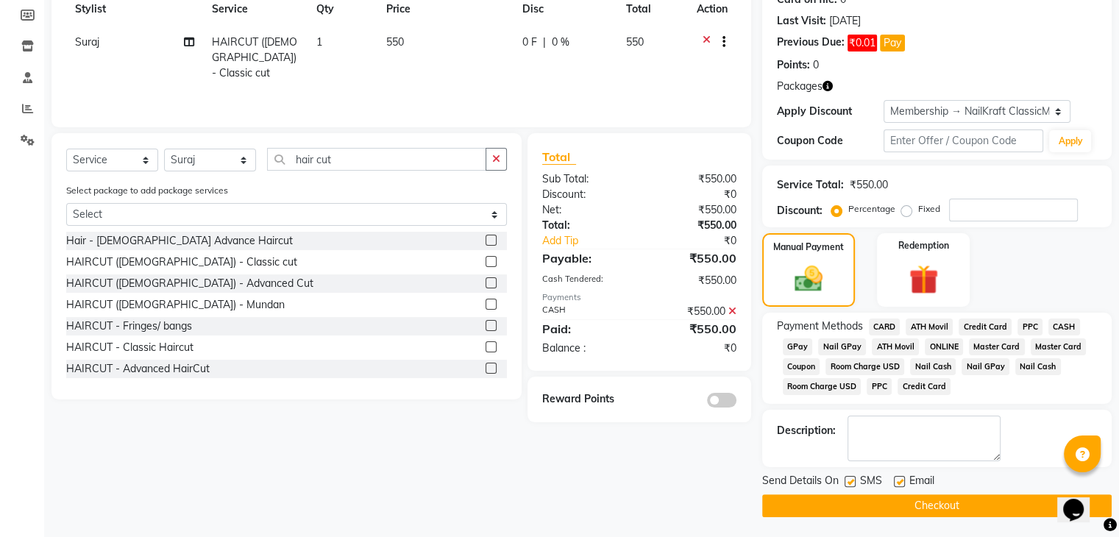
click at [998, 500] on button "Checkout" at bounding box center [937, 506] width 350 height 23
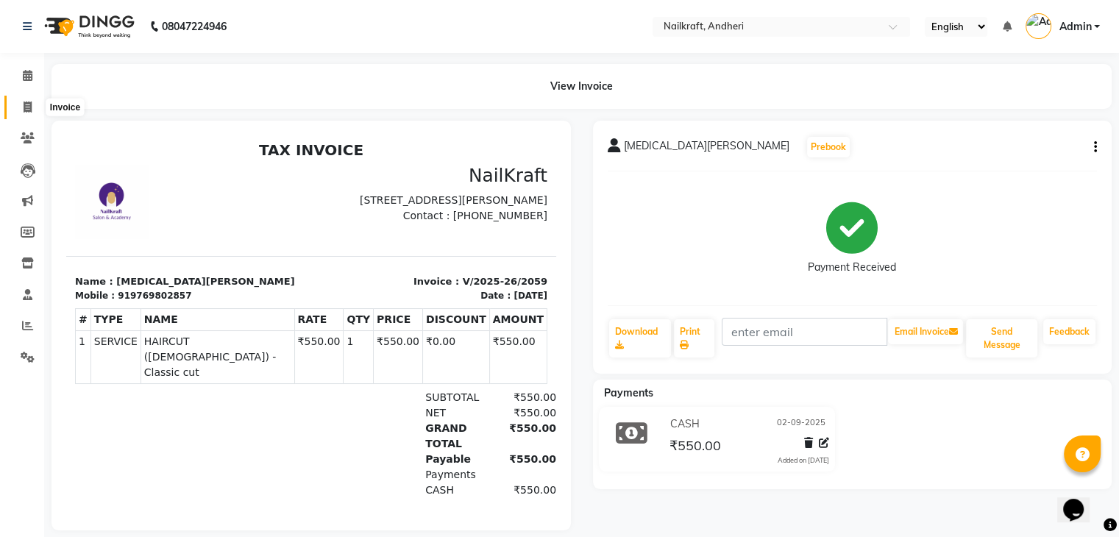
click at [24, 102] on icon at bounding box center [28, 107] width 8 height 11
select select "service"
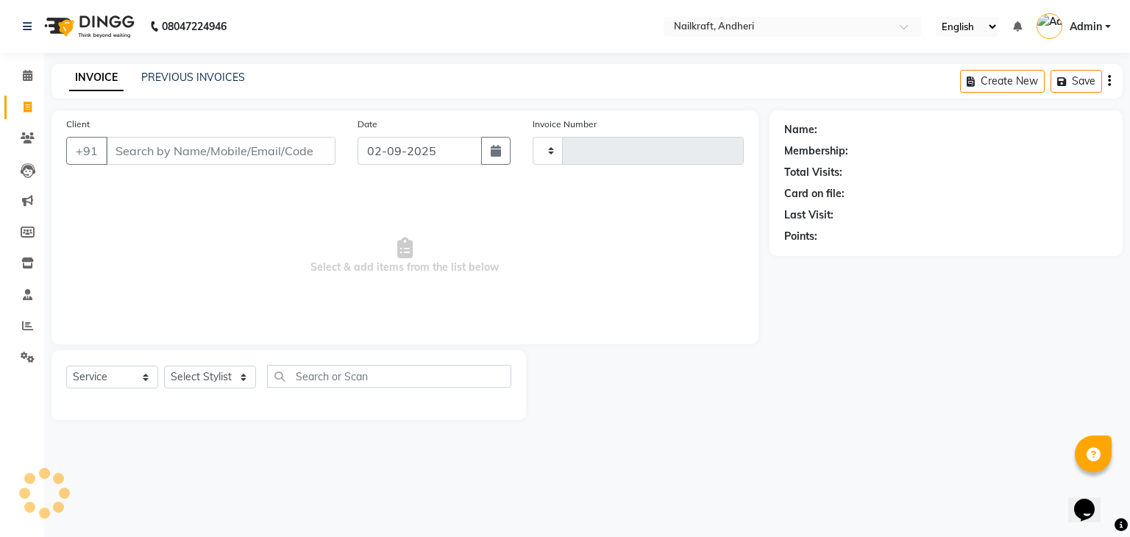
type input "2060"
select select "6081"
click at [183, 144] on input "Client" at bounding box center [221, 151] width 230 height 28
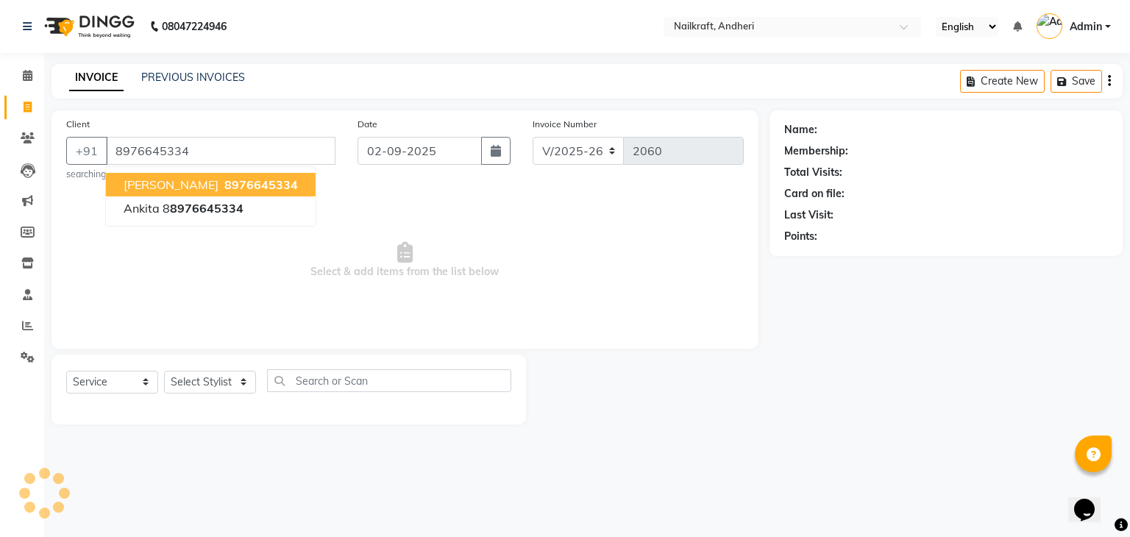
type input "8976645334"
select select "1: Object"
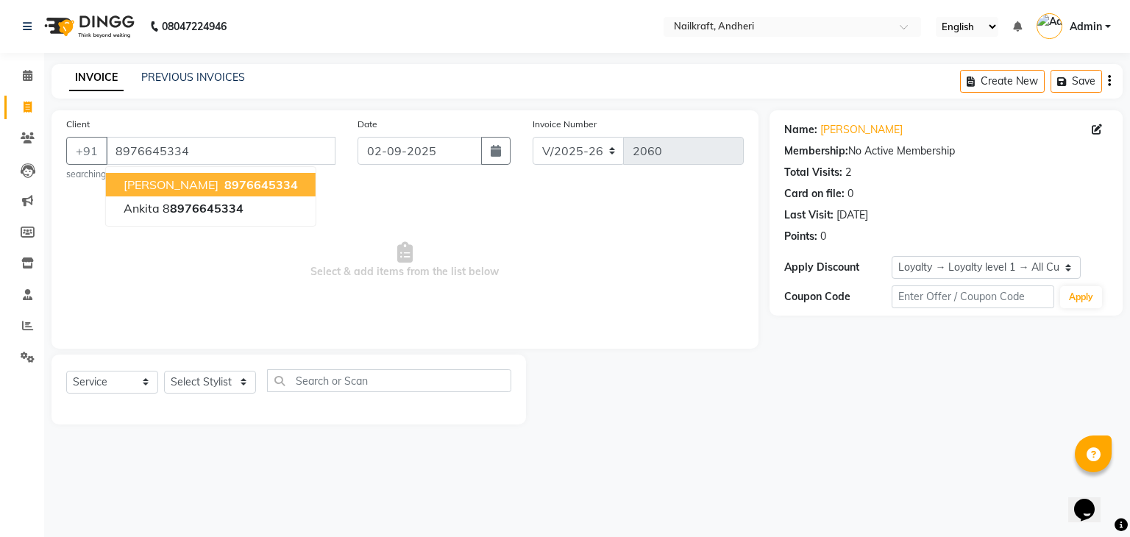
click at [193, 185] on span "Ankita Nangia" at bounding box center [171, 184] width 95 height 15
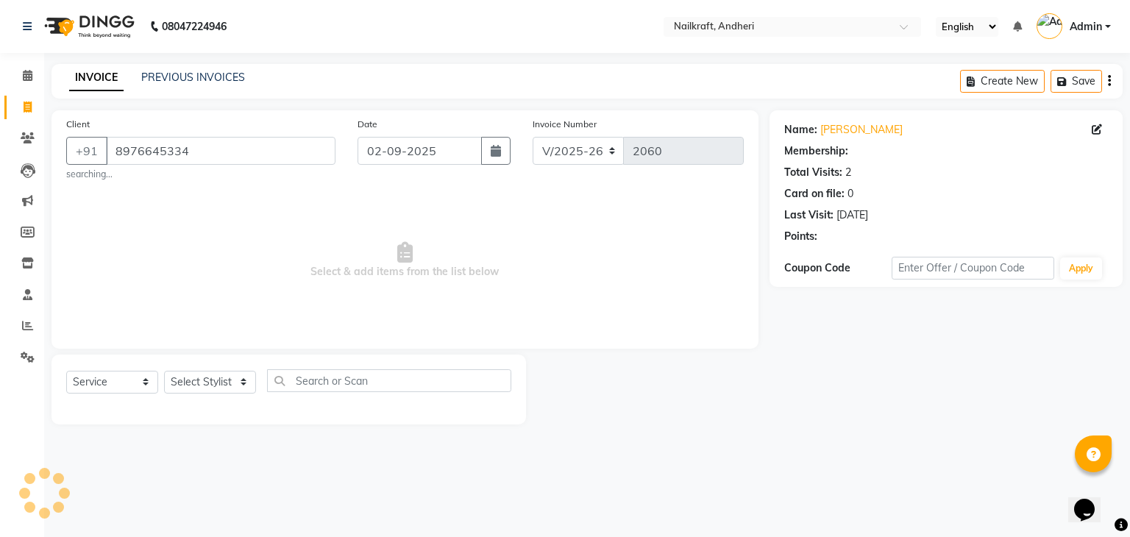
select select "1: Object"
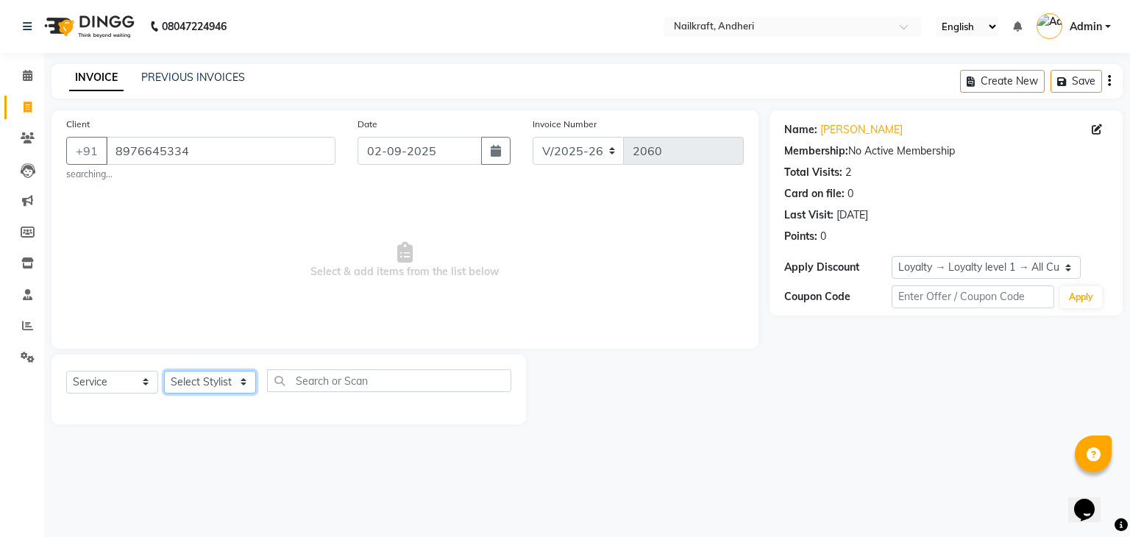
click at [224, 385] on select "Select Stylist Alam Deepali Deepu Chatry NailKraft Nikita Rita Rohit Sharukh Sn…" at bounding box center [210, 382] width 92 height 23
select select "76415"
click at [164, 372] on select "Select Stylist Alam Deepali Deepu Chatry NailKraft Nikita Rita Rohit Sharukh Sn…" at bounding box center [210, 382] width 92 height 23
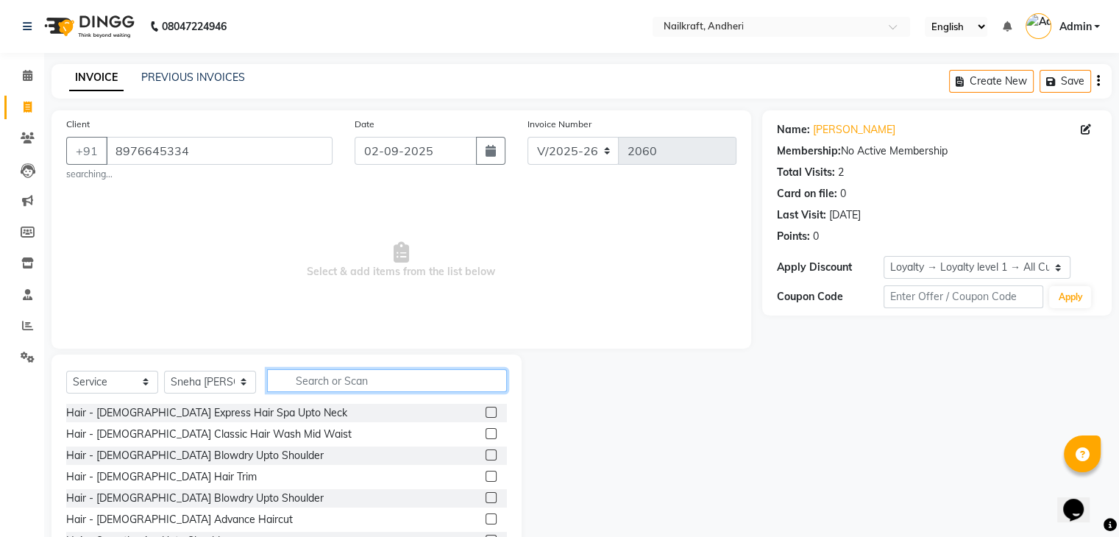
click at [330, 372] on input "text" at bounding box center [387, 380] width 240 height 23
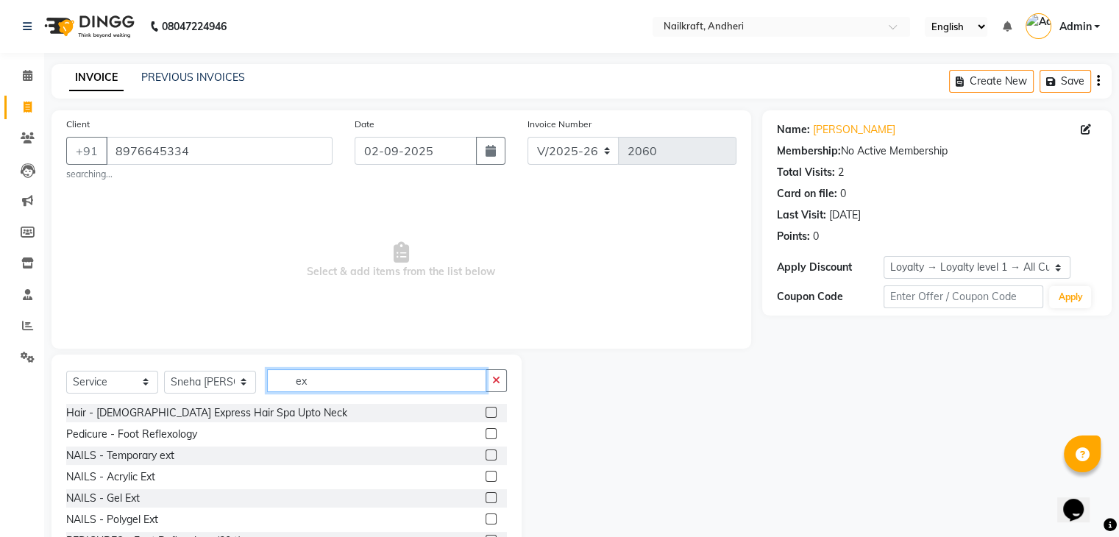
type input "ex"
click at [486, 497] on label at bounding box center [491, 497] width 11 height 11
click at [486, 497] on input "checkbox" at bounding box center [491, 499] width 10 height 10
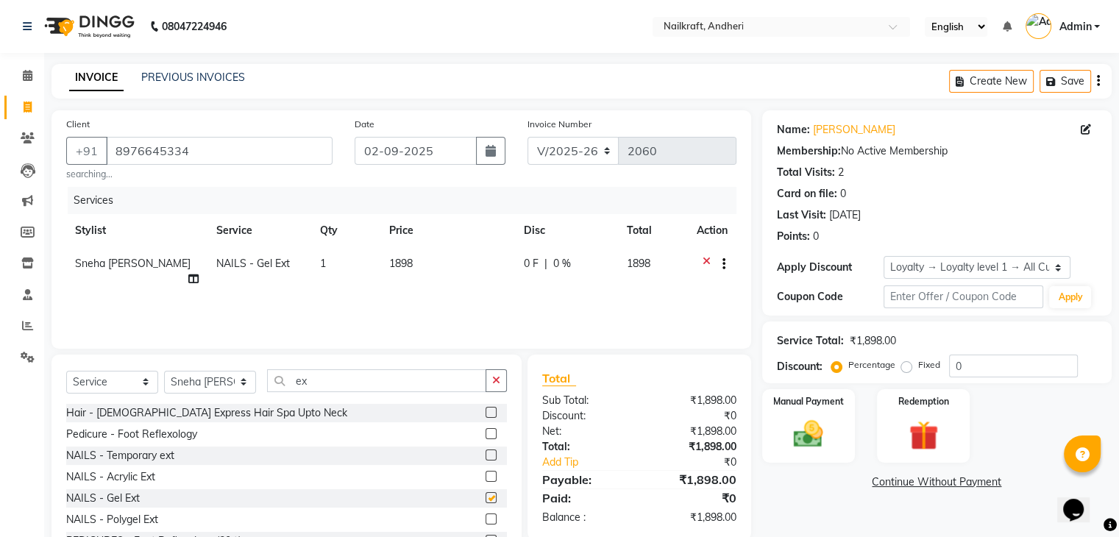
checkbox input "false"
click at [188, 274] on icon at bounding box center [193, 279] width 10 height 10
select select "76415"
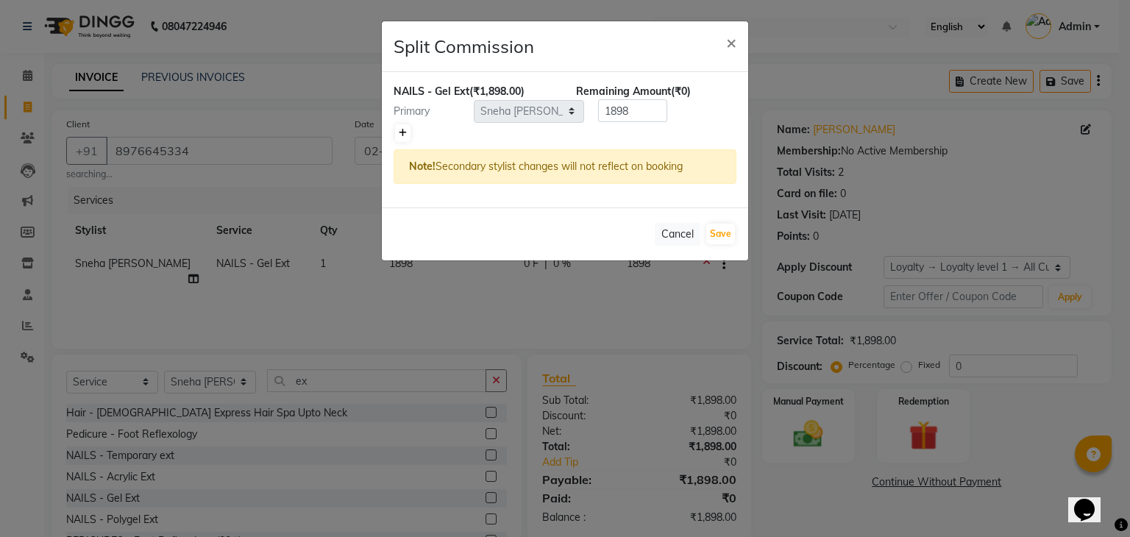
click at [404, 130] on icon at bounding box center [403, 133] width 8 height 9
type input "949"
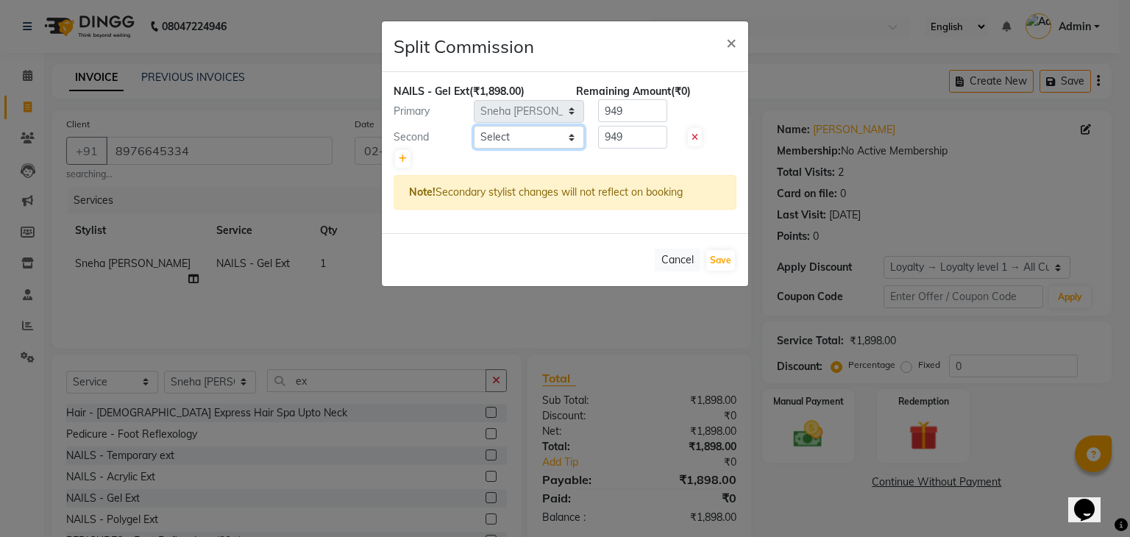
click at [513, 139] on select "Select Alam Deepali Deepu Chatry NailKraft Nikita Rita Rohit Sharukh Sneha Balu…" at bounding box center [529, 137] width 110 height 23
select select "76535"
click at [474, 126] on select "Select Alam Deepali Deepu Chatry NailKraft Nikita Rita Rohit Sharukh Sneha Balu…" at bounding box center [529, 137] width 110 height 23
click at [726, 264] on button "Save" at bounding box center [720, 260] width 29 height 21
select select "Select"
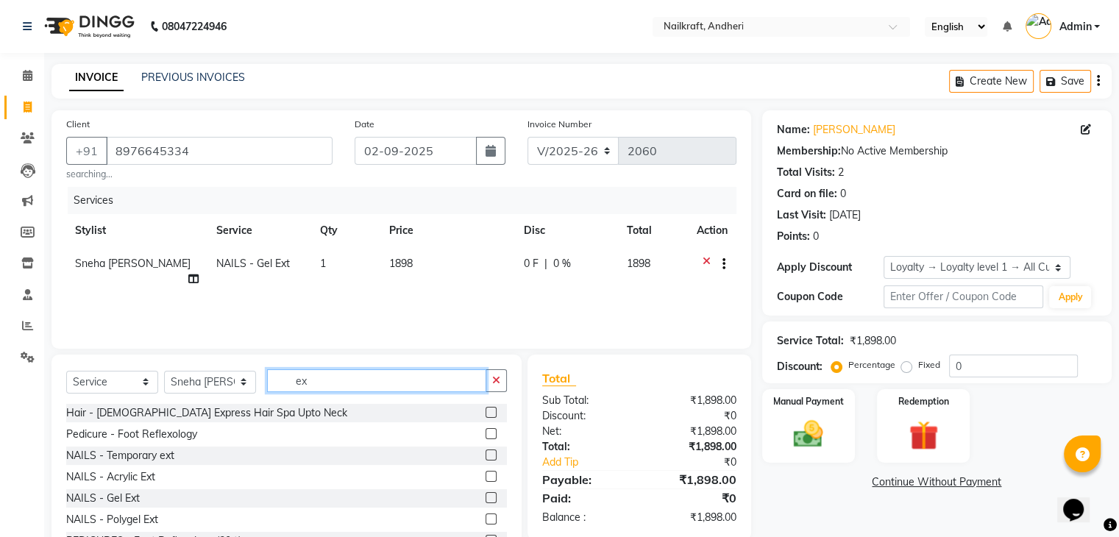
click at [352, 383] on input "ex" at bounding box center [376, 380] width 219 height 23
type input "e"
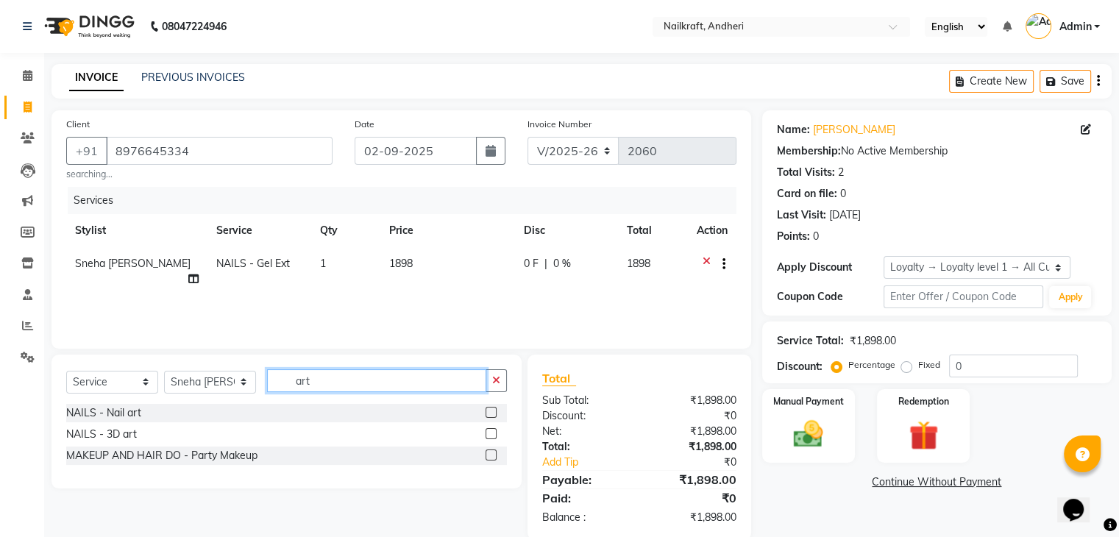
type input "art"
click at [496, 414] on label at bounding box center [491, 412] width 11 height 11
click at [495, 414] on input "checkbox" at bounding box center [491, 413] width 10 height 10
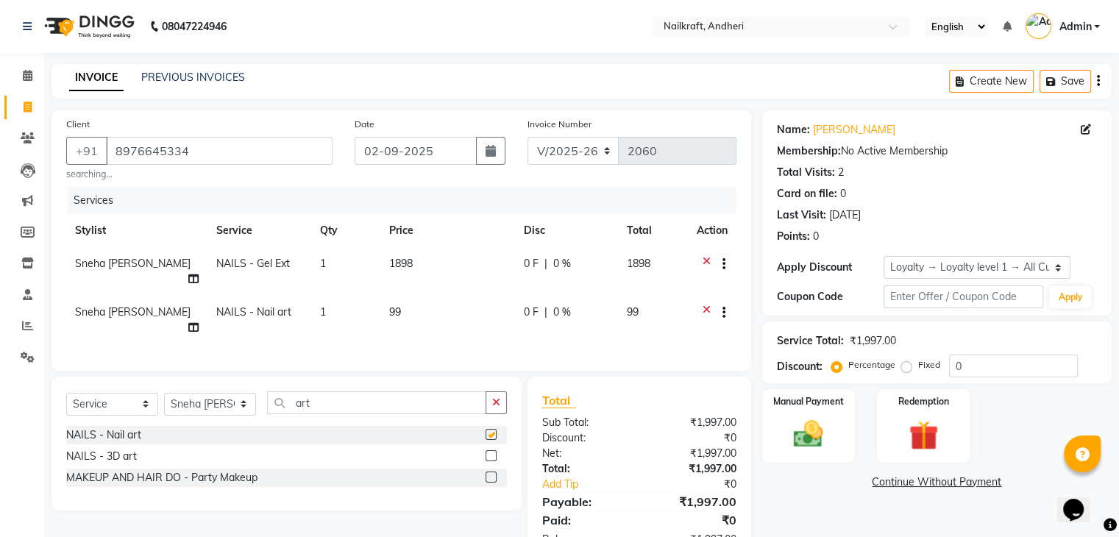
checkbox input "false"
click at [425, 297] on td "99" at bounding box center [447, 320] width 135 height 49
select select "76415"
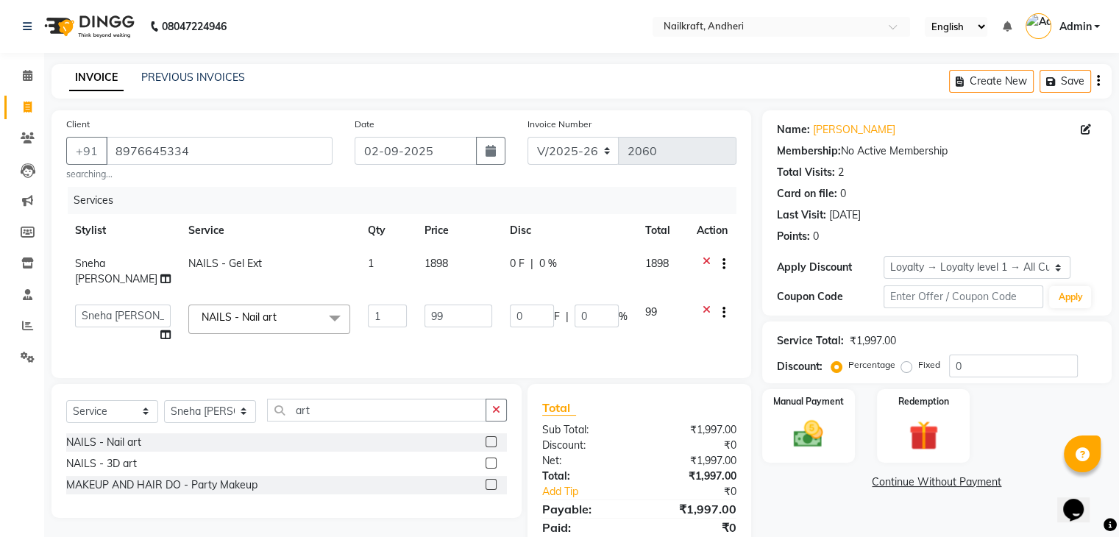
click at [425, 297] on td "99" at bounding box center [458, 324] width 85 height 56
click at [431, 311] on input "99" at bounding box center [459, 316] width 68 height 23
type input "9"
type input "799"
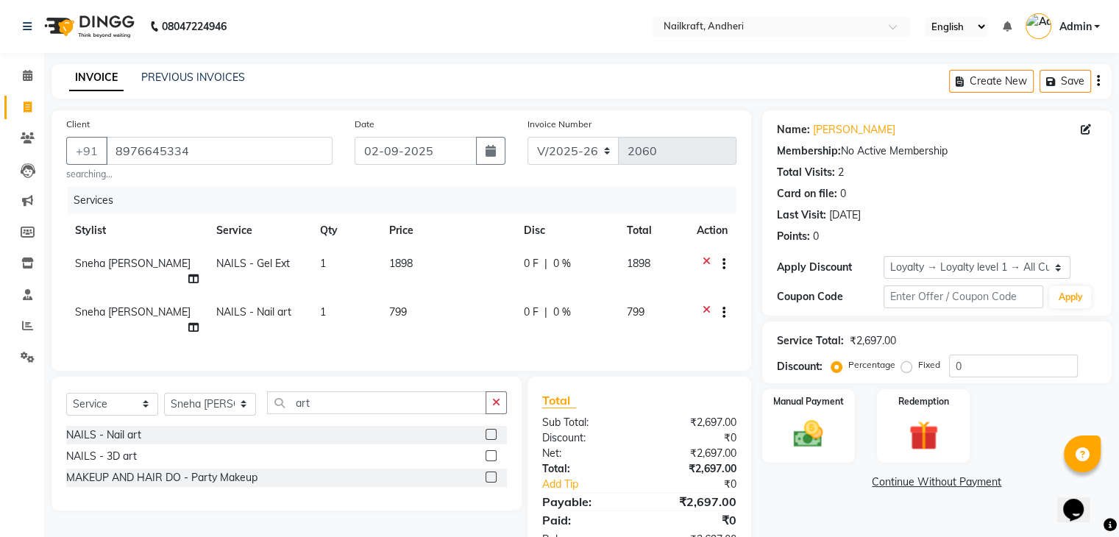
click at [796, 519] on div "Name: Ankita Nangia Membership: No Active Membership Total Visits: 2 Card on fi…" at bounding box center [942, 336] width 361 height 452
click at [436, 263] on td "1898" at bounding box center [447, 271] width 135 height 49
select select "76415"
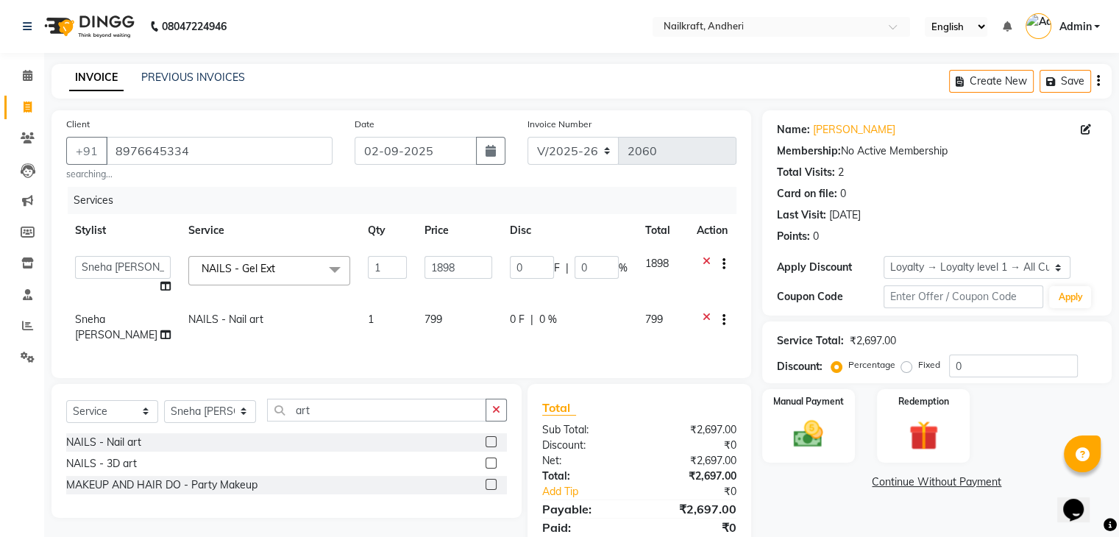
click at [436, 263] on input "1898" at bounding box center [459, 267] width 68 height 23
type input "1299"
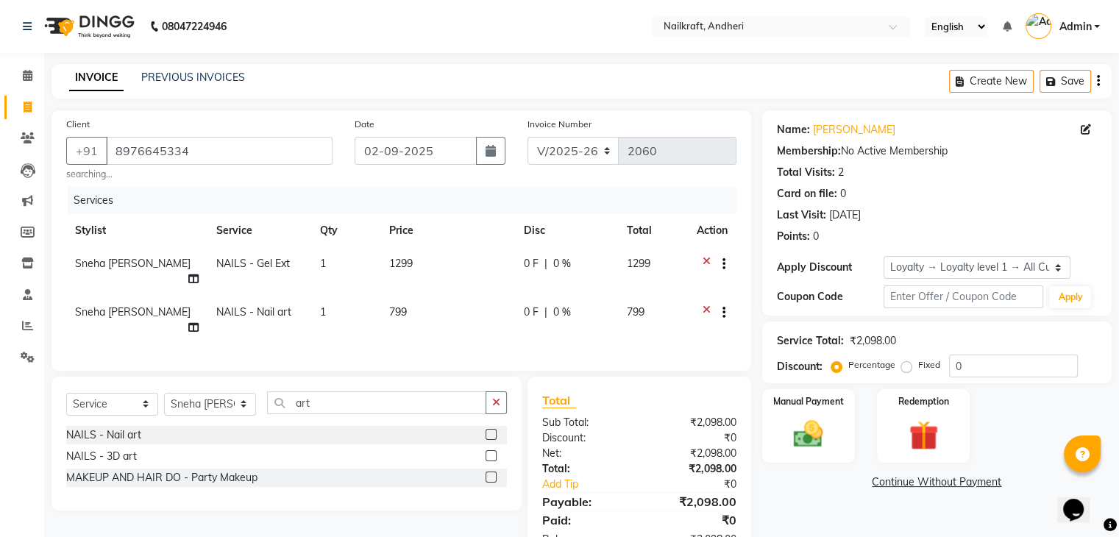
click at [821, 489] on link "Continue Without Payment" at bounding box center [937, 482] width 344 height 15
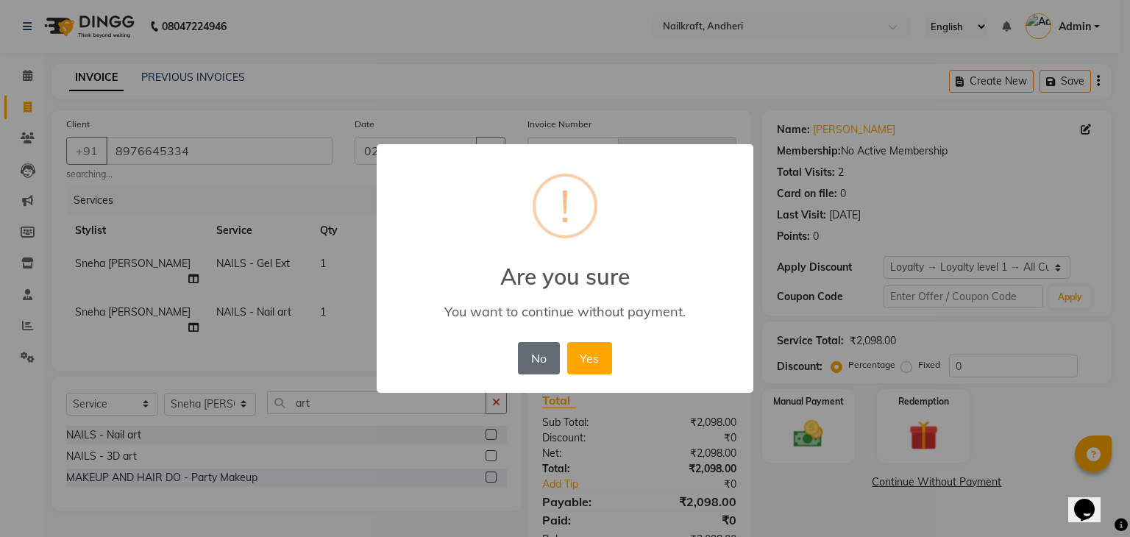
click at [536, 363] on button "No" at bounding box center [538, 358] width 41 height 32
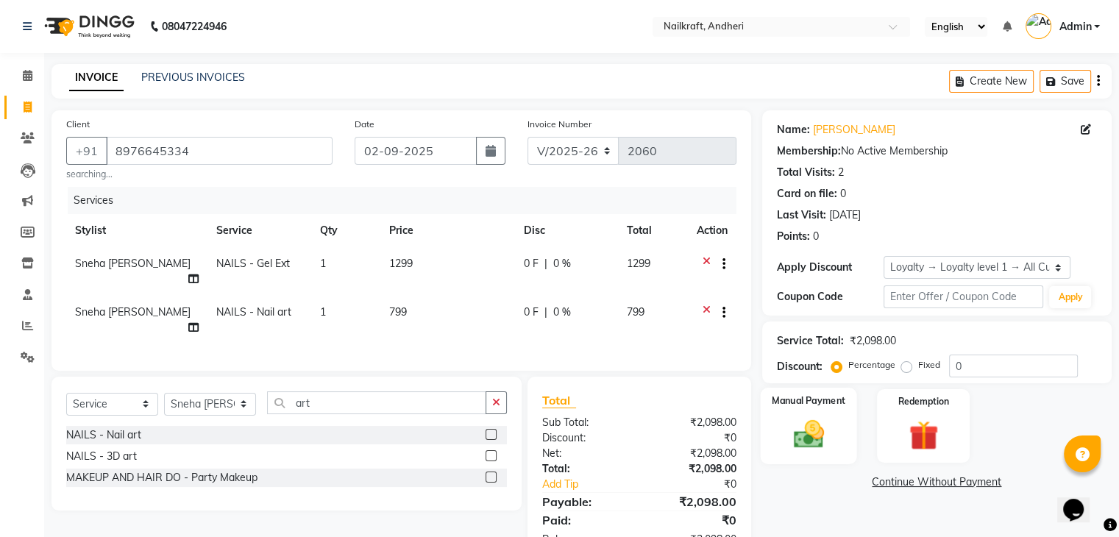
click at [794, 445] on img at bounding box center [808, 434] width 49 height 35
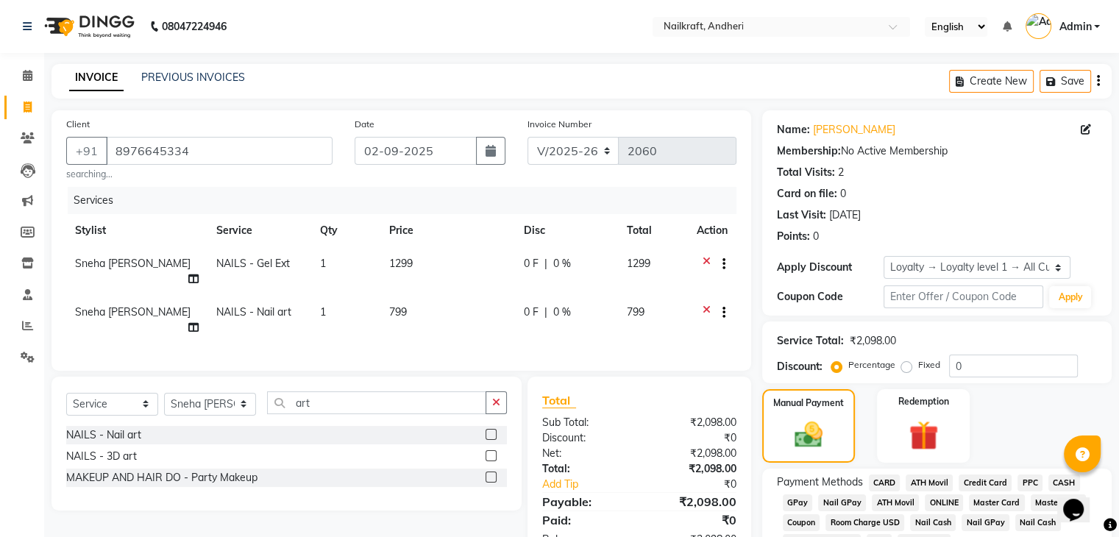
click at [795, 504] on span "GPay" at bounding box center [798, 503] width 30 height 17
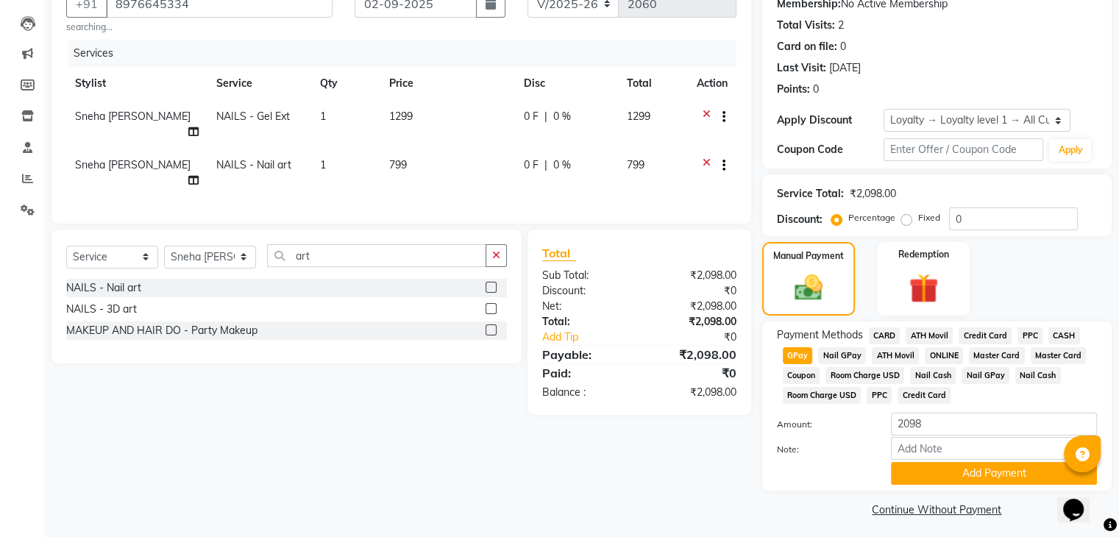
scroll to position [156, 0]
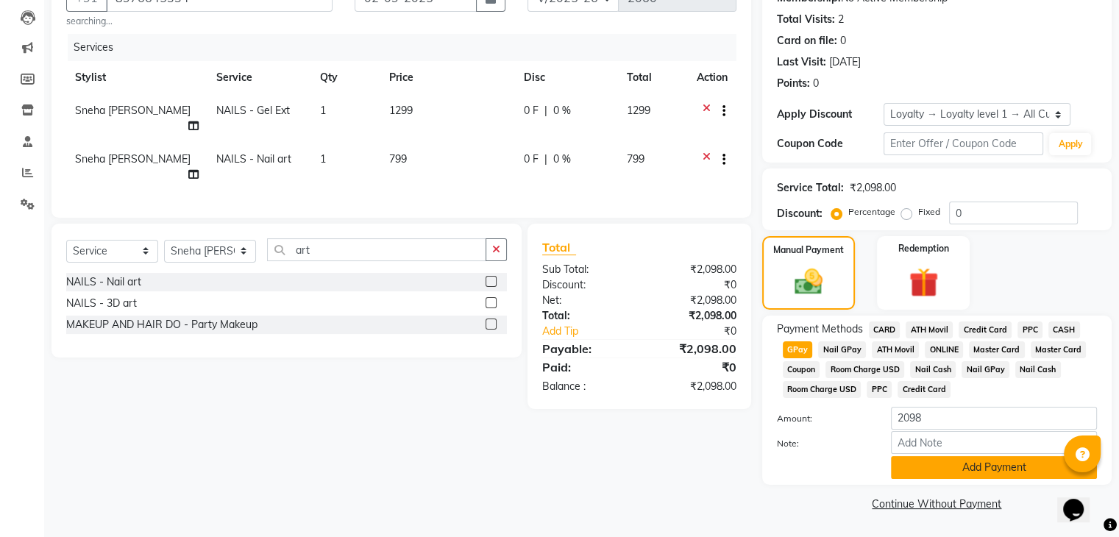
click at [1033, 468] on button "Add Payment" at bounding box center [994, 467] width 206 height 23
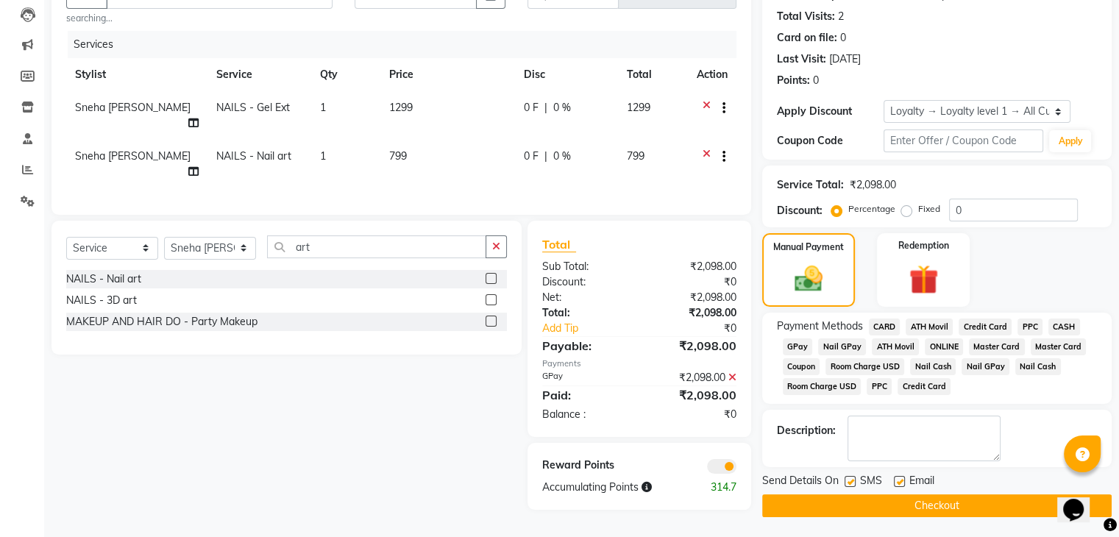
click at [729, 459] on span at bounding box center [721, 466] width 29 height 15
click at [737, 469] on input "checkbox" at bounding box center [737, 469] width 0 height 0
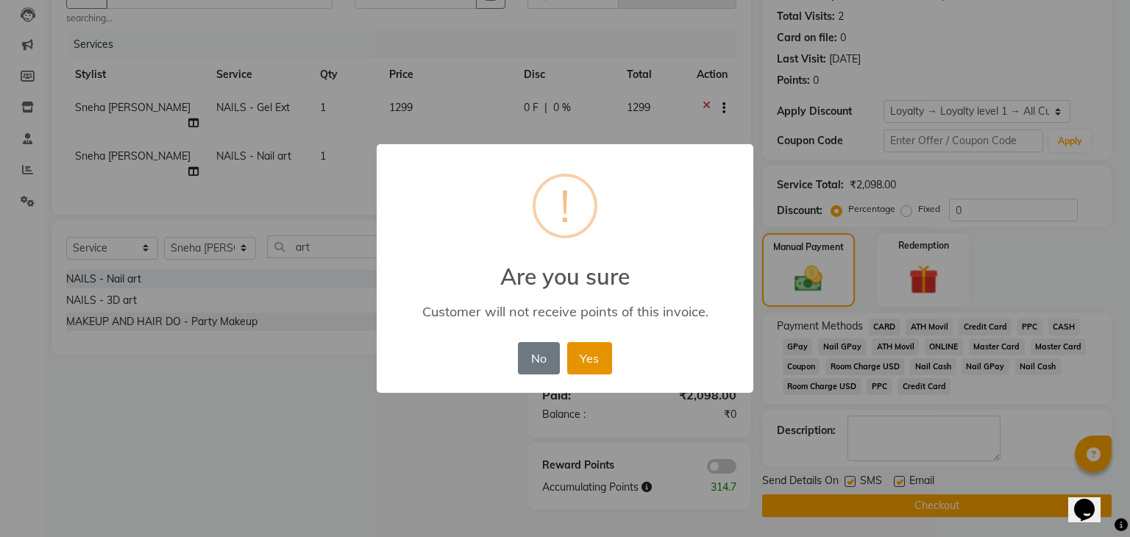
click at [574, 350] on button "Yes" at bounding box center [589, 358] width 45 height 32
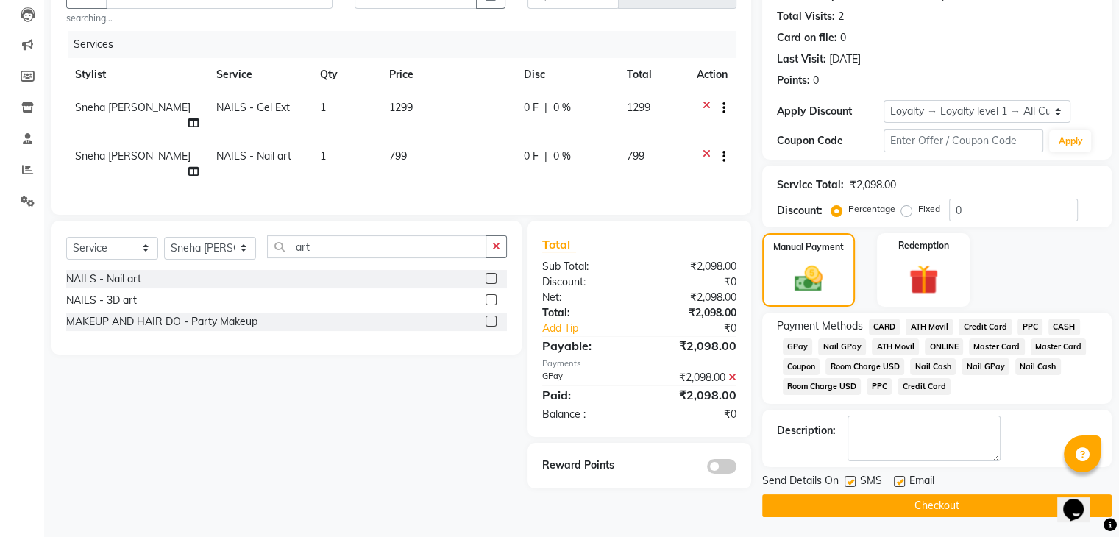
click at [868, 503] on button "Checkout" at bounding box center [937, 506] width 350 height 23
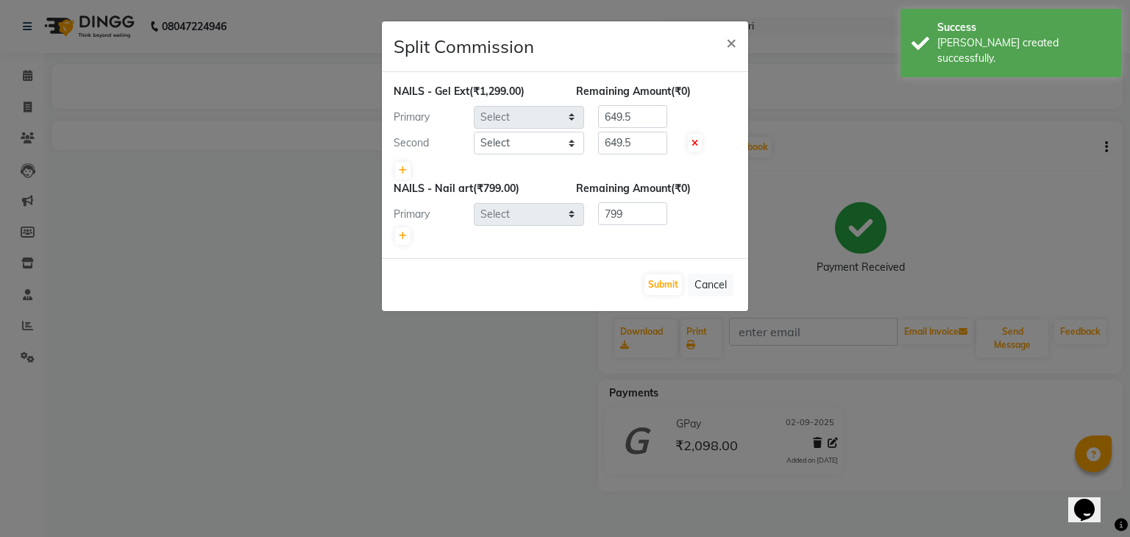
select select "76415"
select select "76535"
select select "76415"
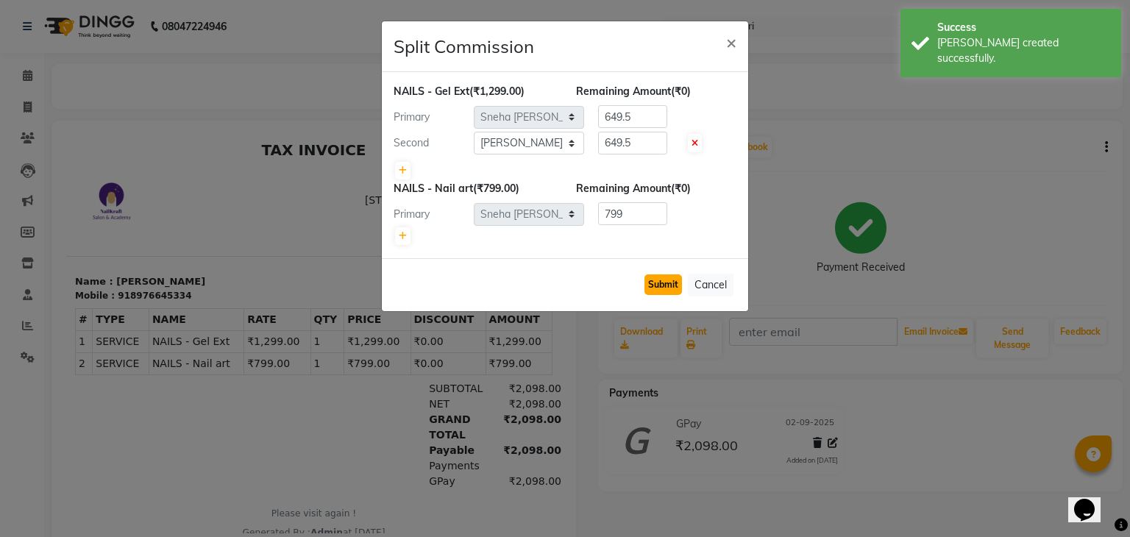
click at [657, 286] on button "Submit" at bounding box center [664, 284] width 38 height 21
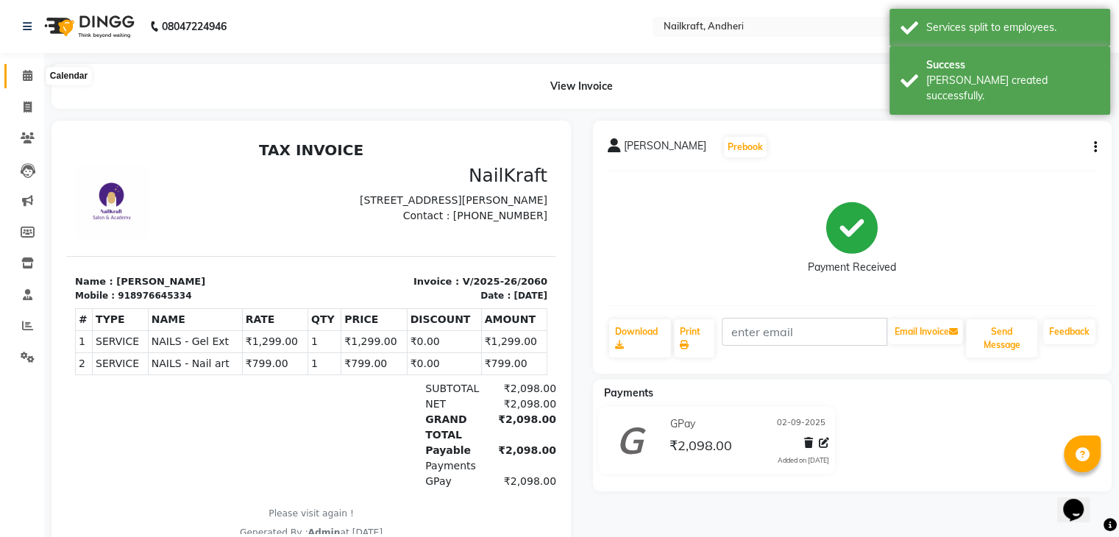
click at [29, 75] on icon at bounding box center [28, 75] width 10 height 11
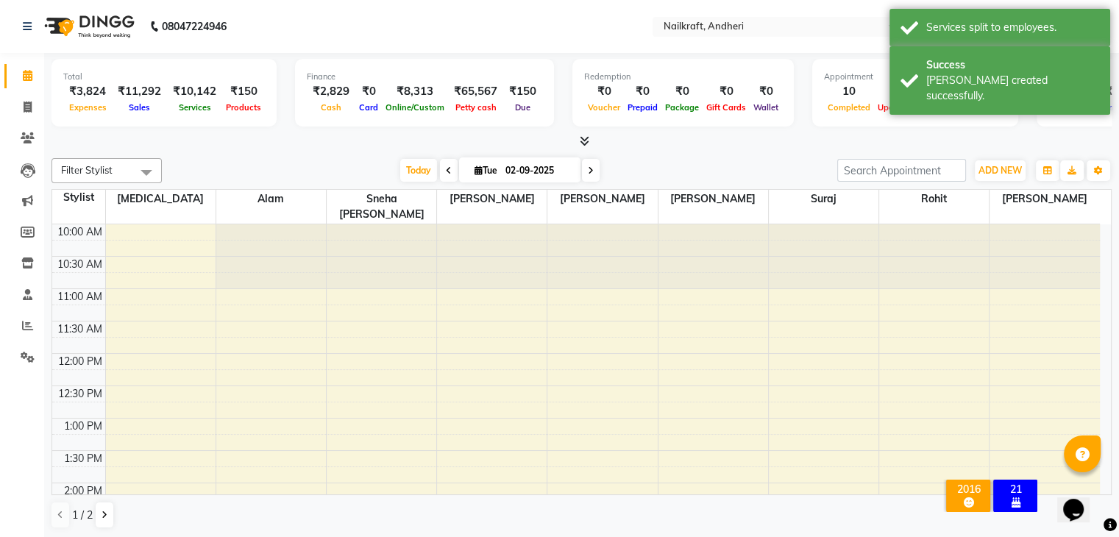
click at [319, 146] on div at bounding box center [582, 141] width 1060 height 15
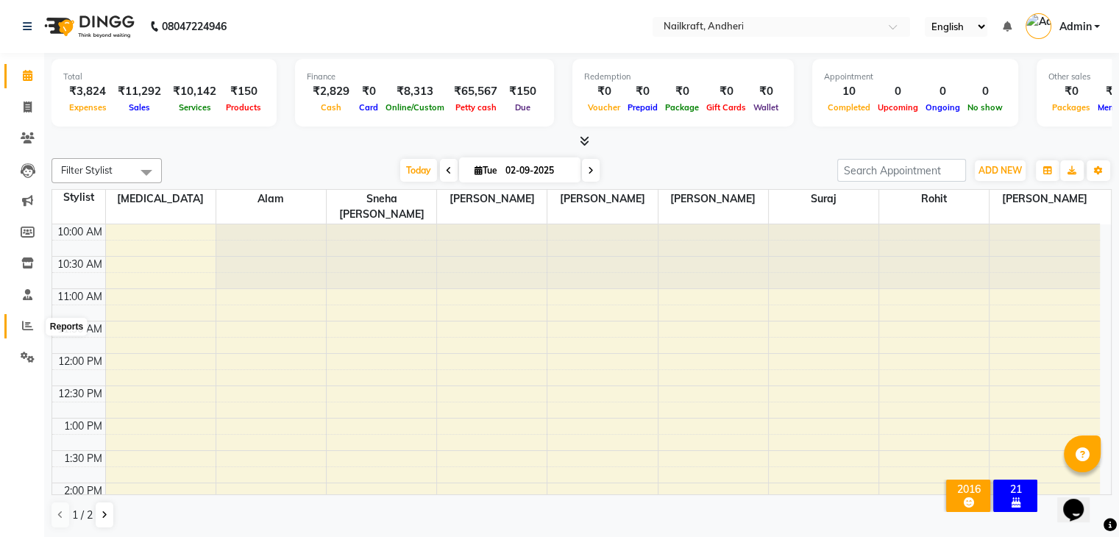
click at [18, 330] on span at bounding box center [28, 326] width 26 height 17
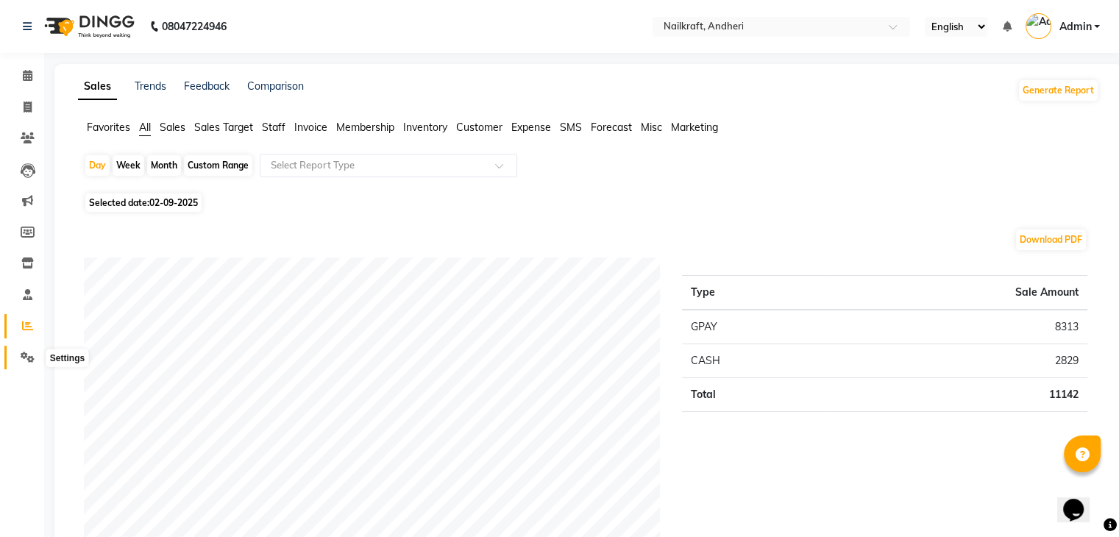
click at [29, 352] on icon at bounding box center [28, 357] width 14 height 11
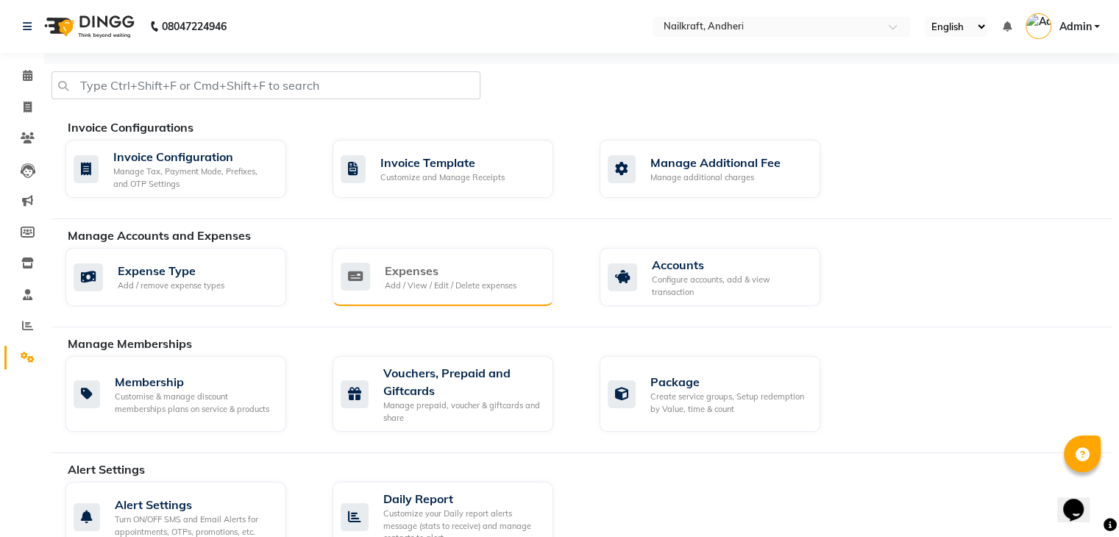
click at [418, 273] on div "Expenses" at bounding box center [451, 271] width 132 height 18
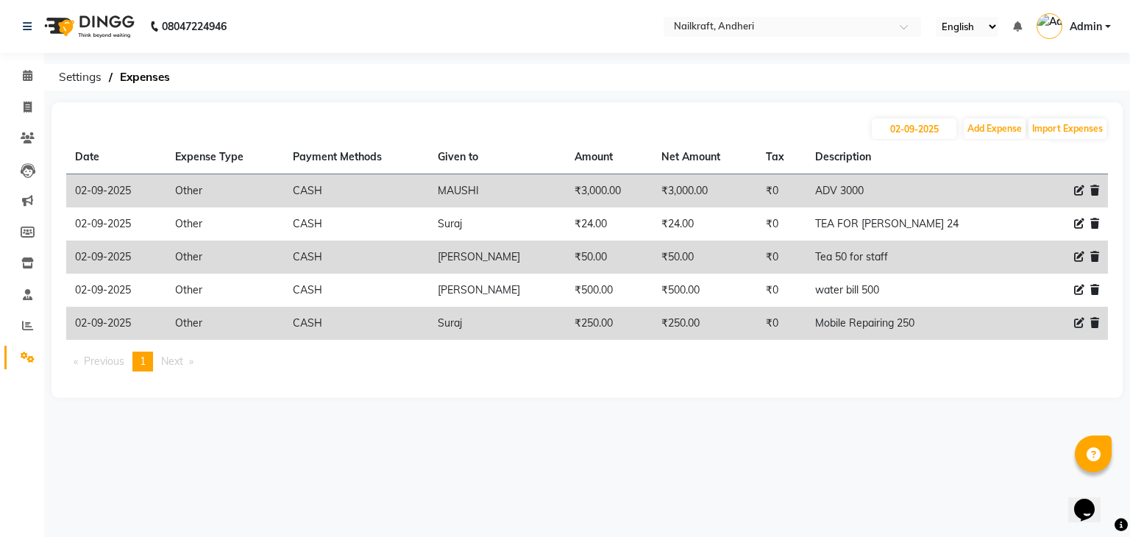
click at [954, 367] on ul "Previous page 1 / 1 You're on page 1 Next page" at bounding box center [587, 362] width 1042 height 20
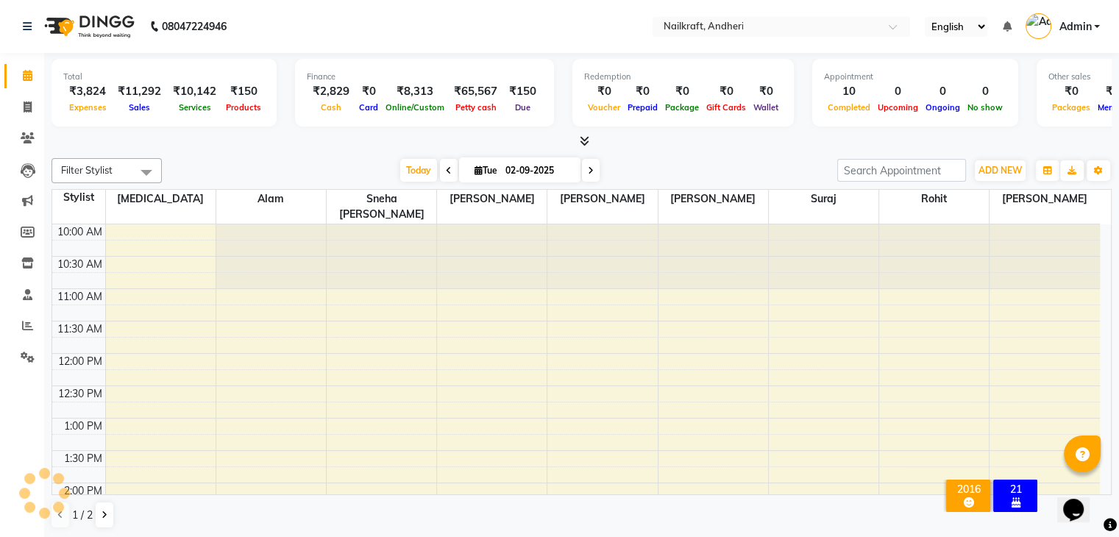
click at [277, 145] on div at bounding box center [582, 141] width 1060 height 15
click at [20, 329] on span at bounding box center [28, 326] width 26 height 17
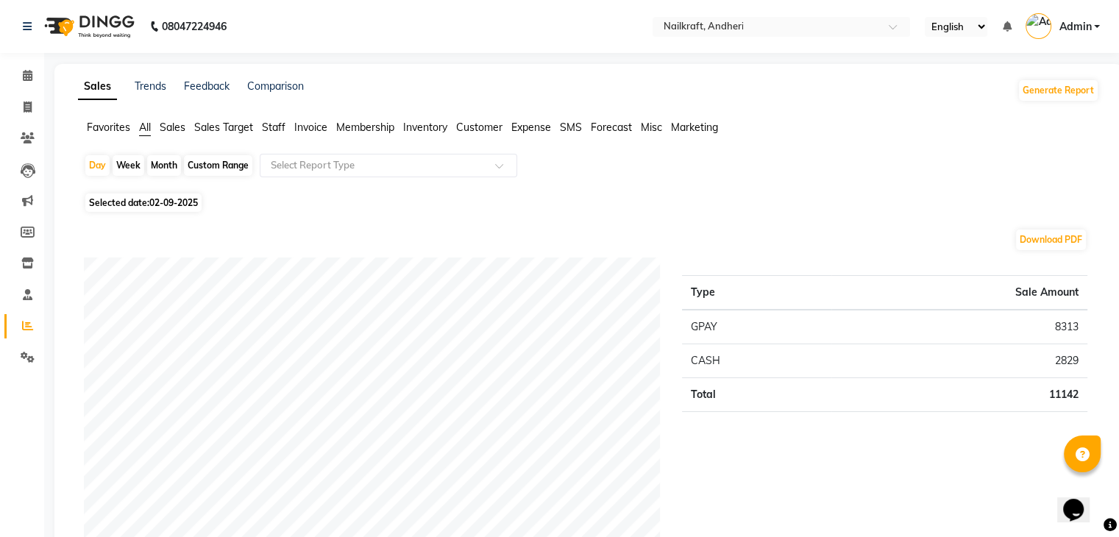
click at [149, 201] on span "Selected date: [DATE]" at bounding box center [143, 203] width 116 height 18
select select "9"
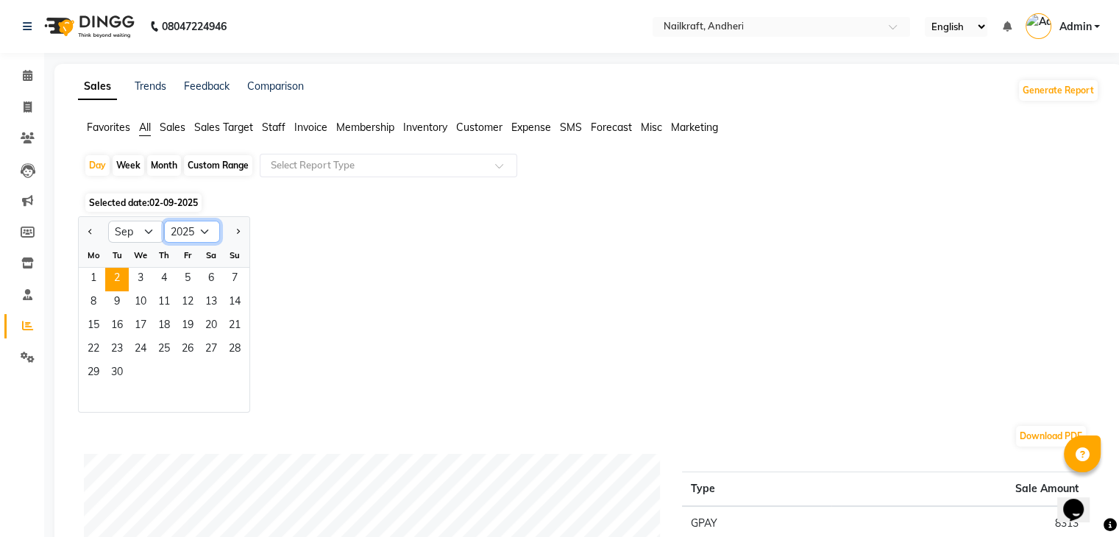
click at [179, 227] on select "2015 2016 2017 2018 2019 2020 2021 2022 2023 2024 2025 2026 2027 2028 2029 2030…" at bounding box center [192, 232] width 56 height 22
select select "2024"
click at [164, 221] on select "2015 2016 2017 2018 2019 2020 2021 2022 2023 2024 2025 2026 2027 2028 2029 2030…" at bounding box center [192, 232] width 56 height 22
click at [91, 304] on span "2" at bounding box center [94, 303] width 24 height 24
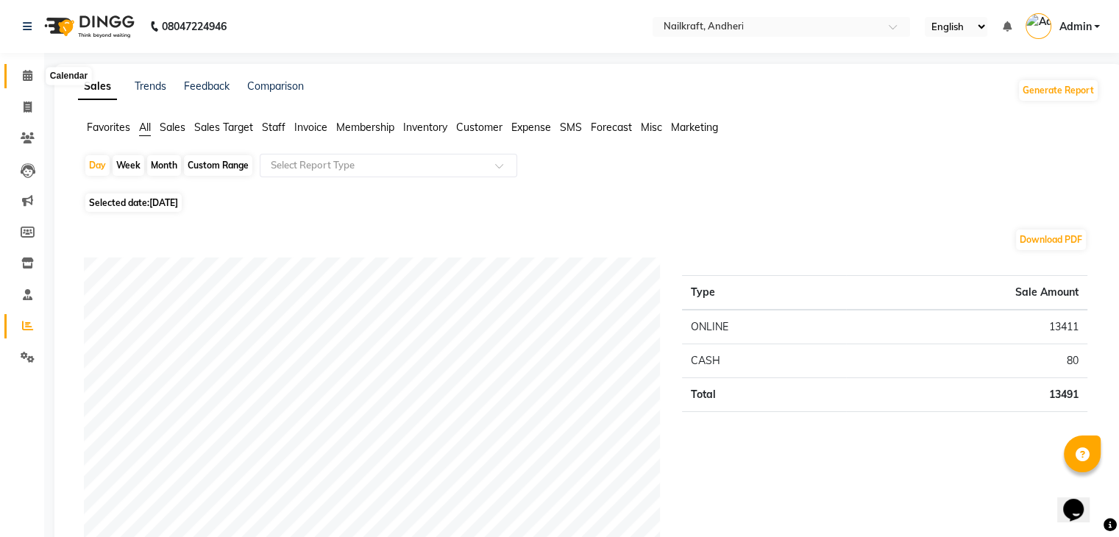
click at [26, 77] on icon at bounding box center [28, 75] width 10 height 11
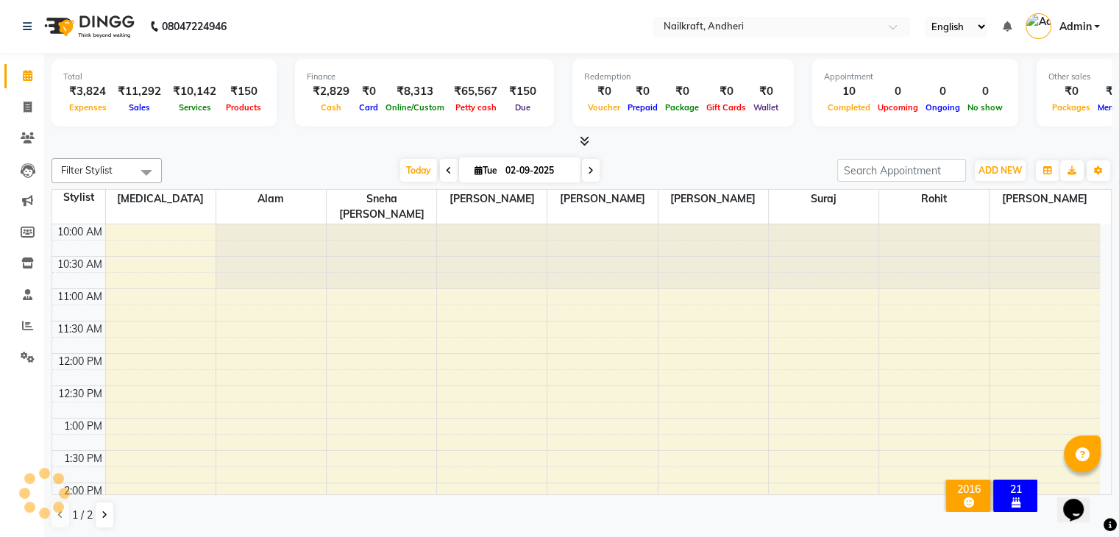
scroll to position [456, 0]
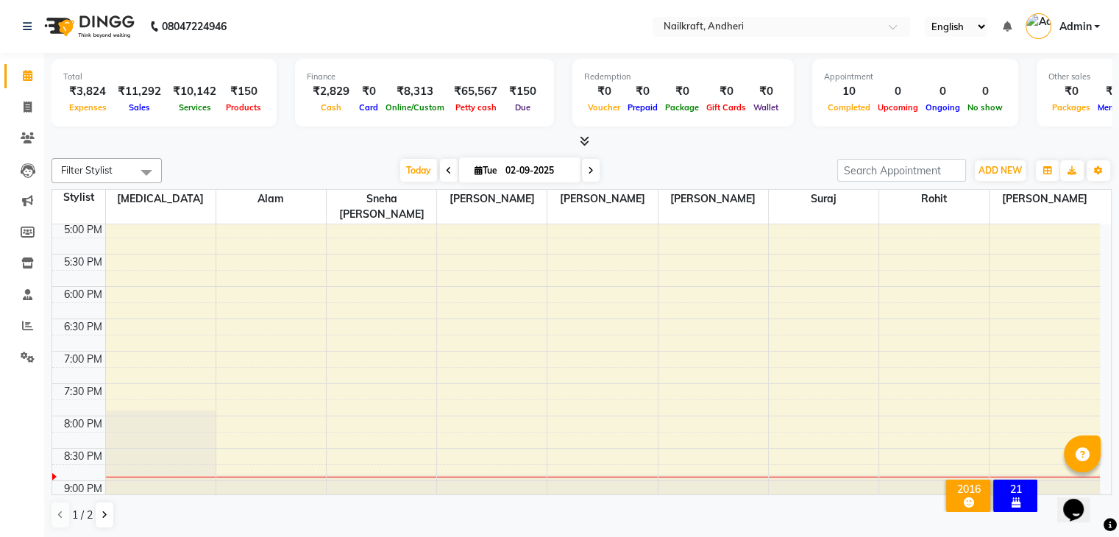
click at [269, 155] on div "Filter Stylist Select All [PERSON_NAME] [PERSON_NAME] [MEDICAL_DATA] [PERSON_NA…" at bounding box center [582, 343] width 1060 height 383
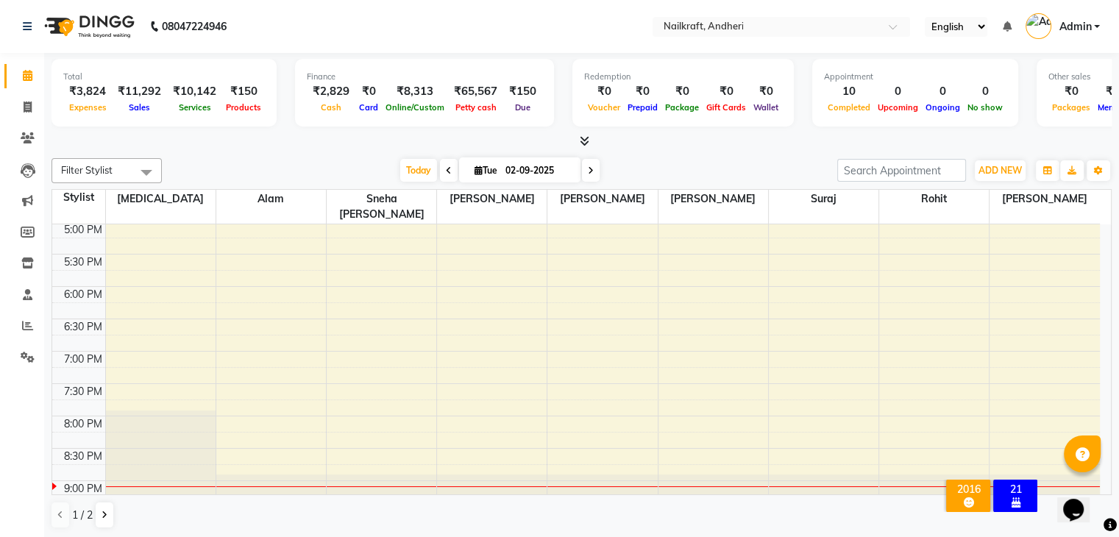
click at [218, 75] on div "Total" at bounding box center [164, 77] width 202 height 13
